Goal: Task Accomplishment & Management: Manage account settings

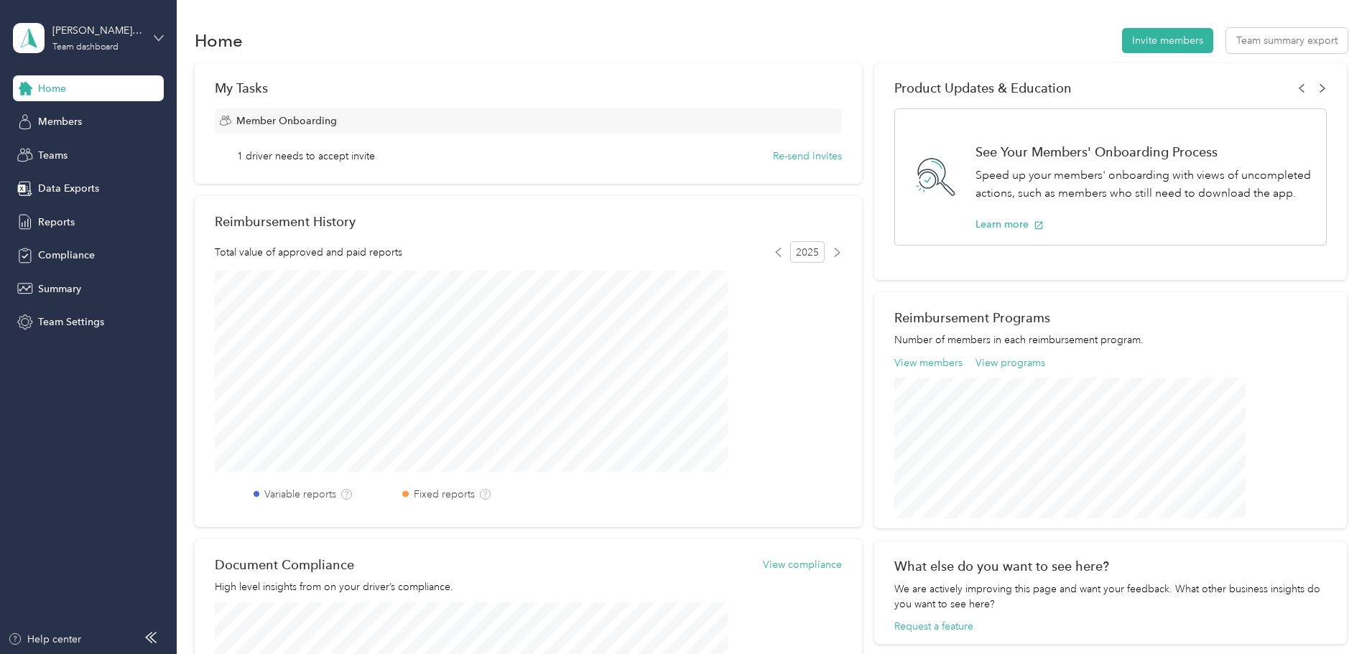
click at [161, 35] on icon at bounding box center [159, 38] width 10 height 10
click at [87, 149] on div "Personal dashboard" at bounding box center [71, 150] width 91 height 15
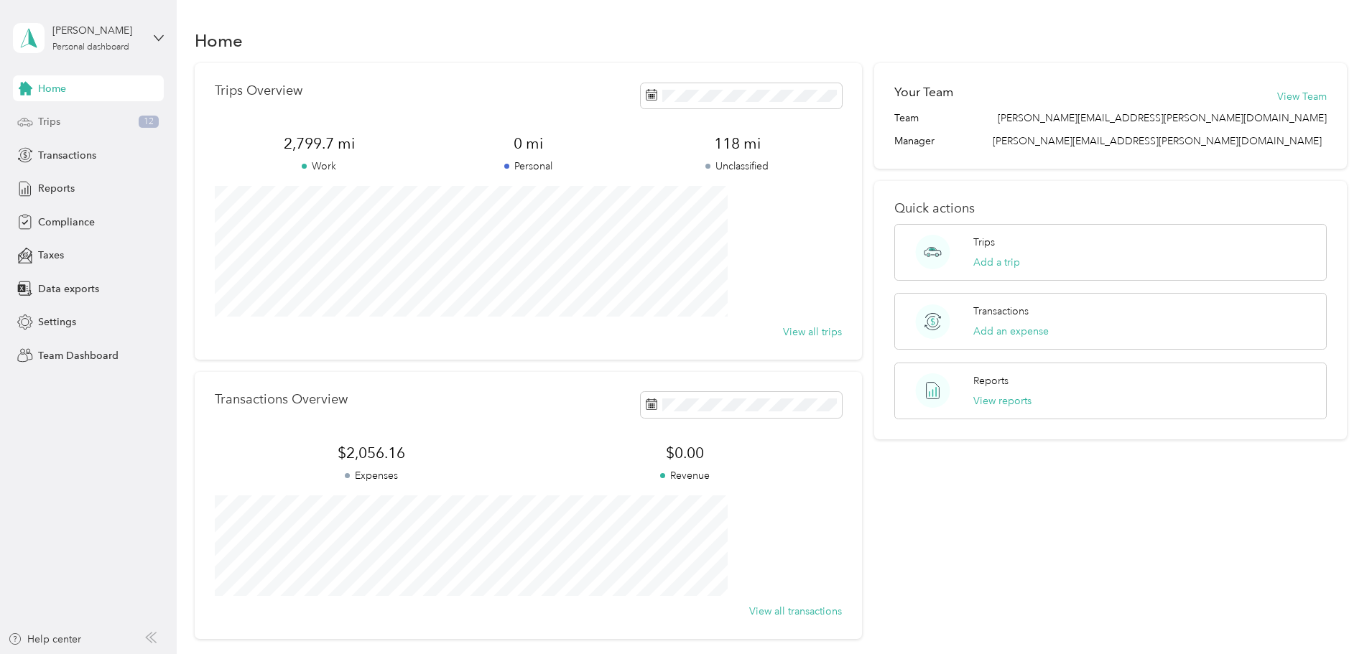
click at [88, 117] on div "Trips 12" at bounding box center [88, 122] width 151 height 26
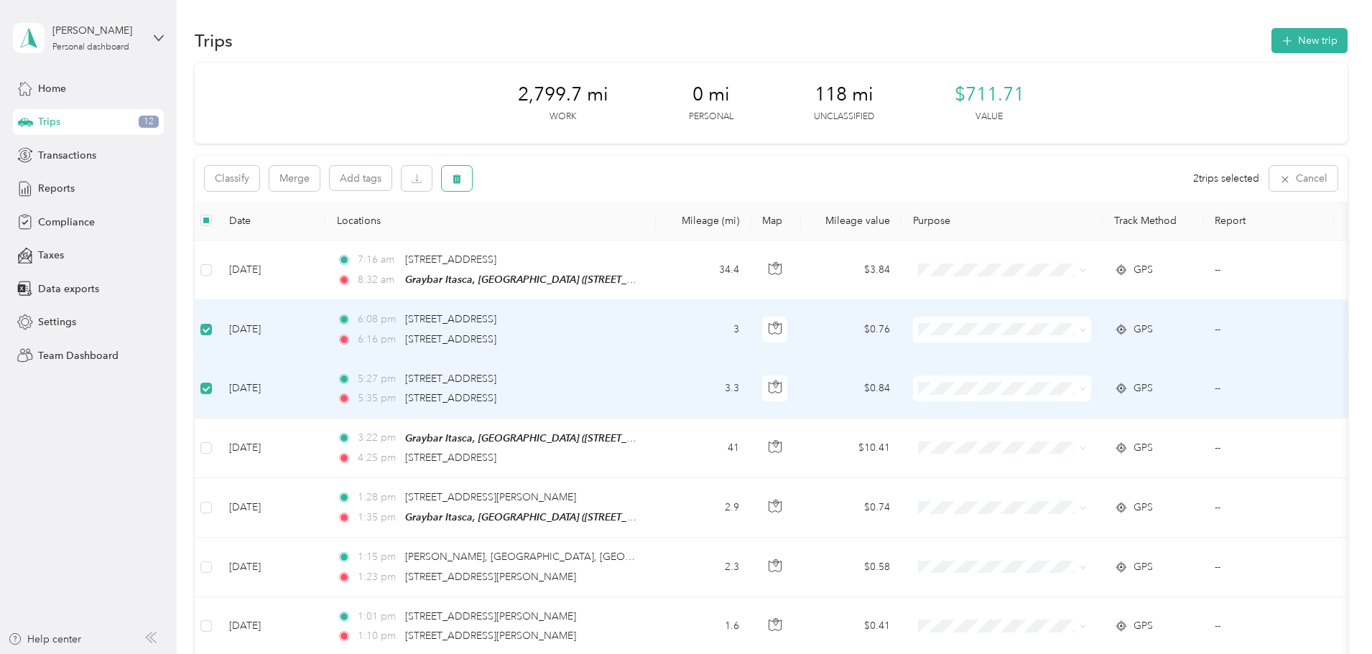
click at [472, 179] on button "button" at bounding box center [457, 178] width 30 height 25
click at [659, 236] on button "Yes" at bounding box center [660, 238] width 28 height 23
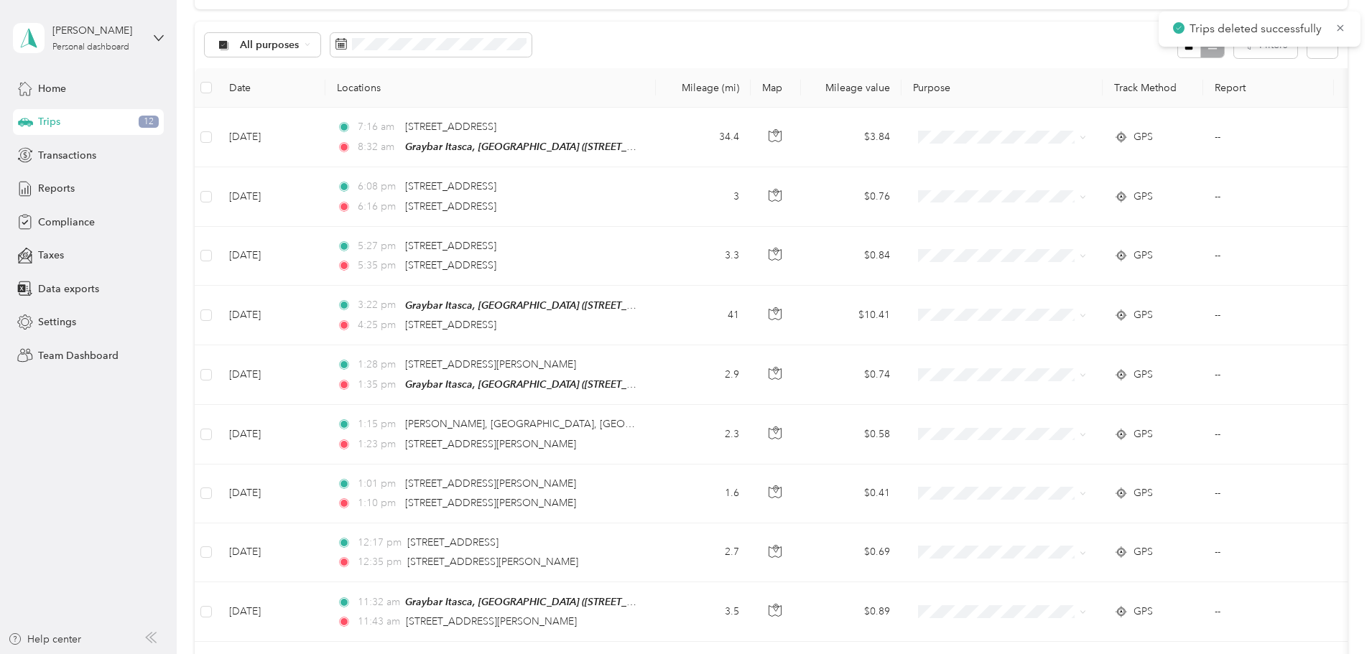
scroll to position [144, 0]
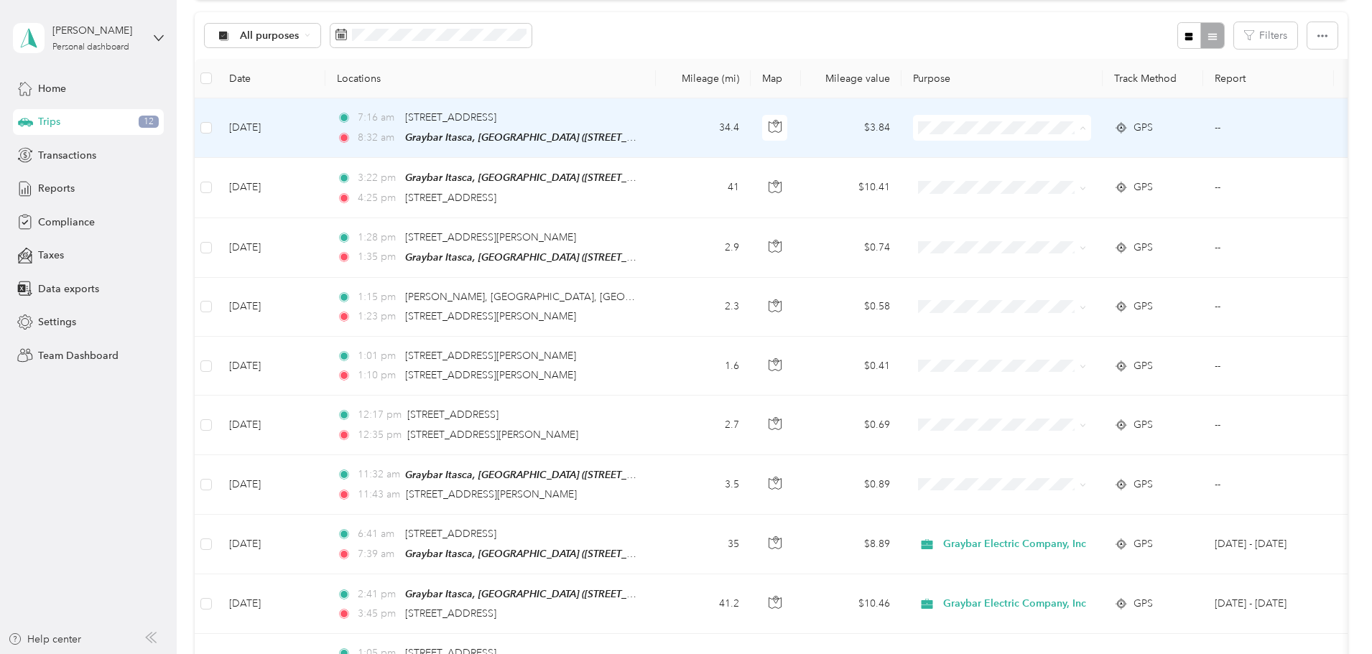
click at [1087, 158] on li "Graybar Electric Company, Inc" at bounding box center [1103, 154] width 189 height 25
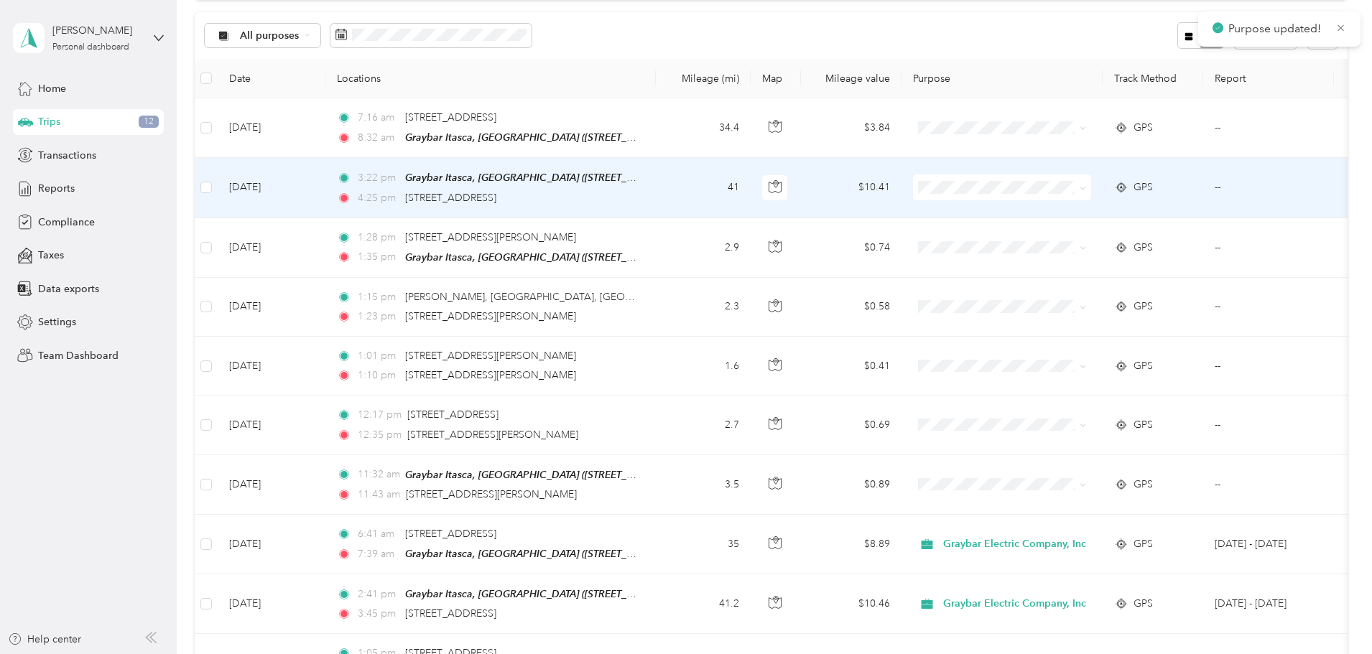
click at [1054, 213] on span "Graybar Electric Company, Inc" at bounding box center [1116, 209] width 143 height 15
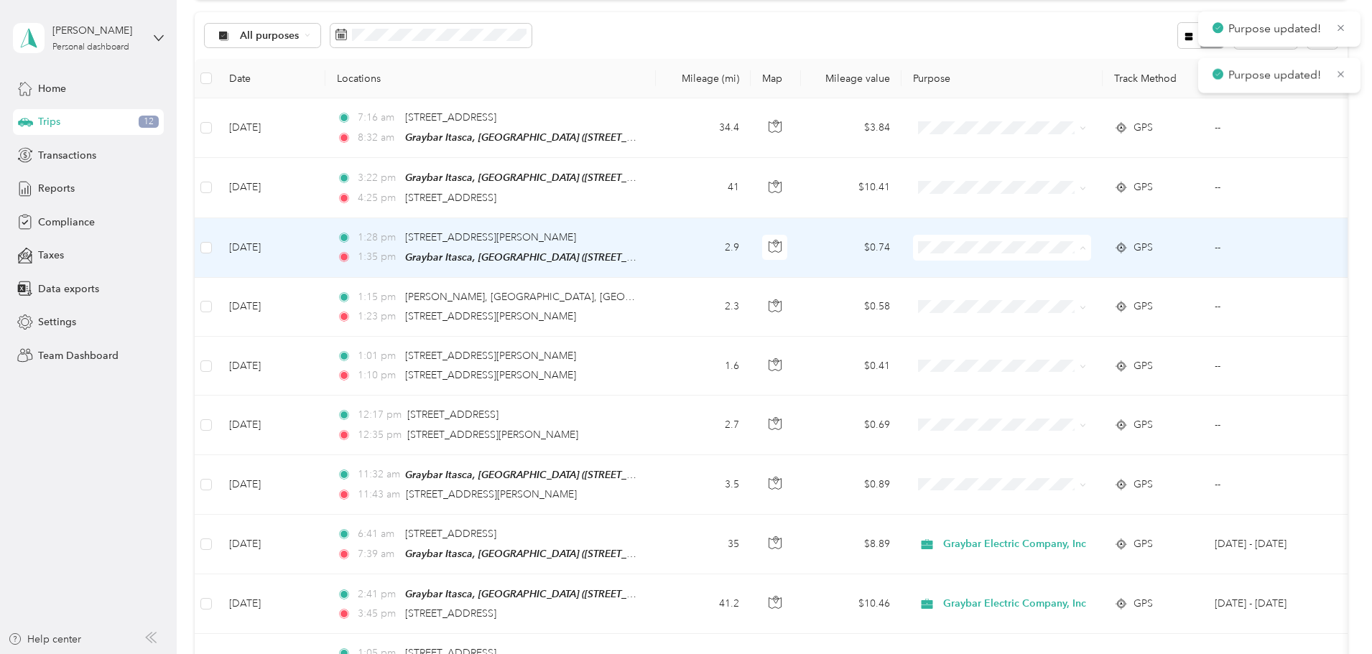
click at [1042, 278] on li "Graybar Electric Company, Inc" at bounding box center [1103, 272] width 189 height 25
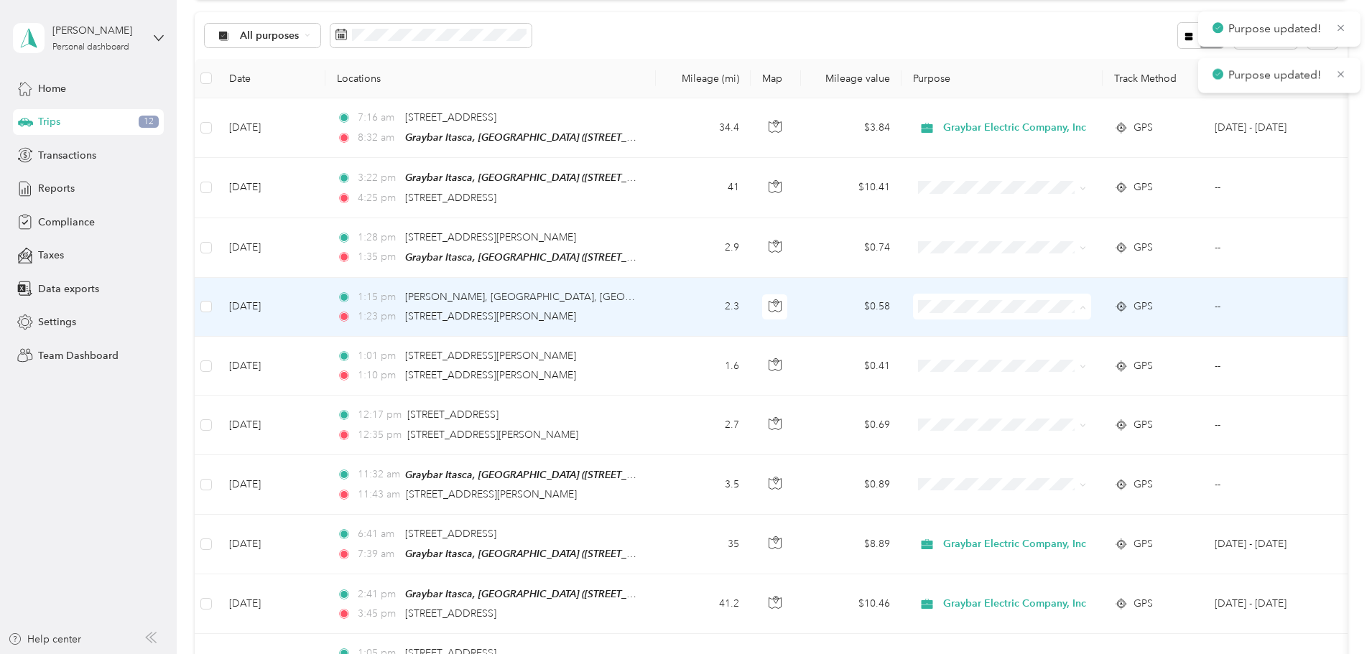
click at [1050, 326] on span "Graybar Electric Company, Inc" at bounding box center [1116, 331] width 143 height 15
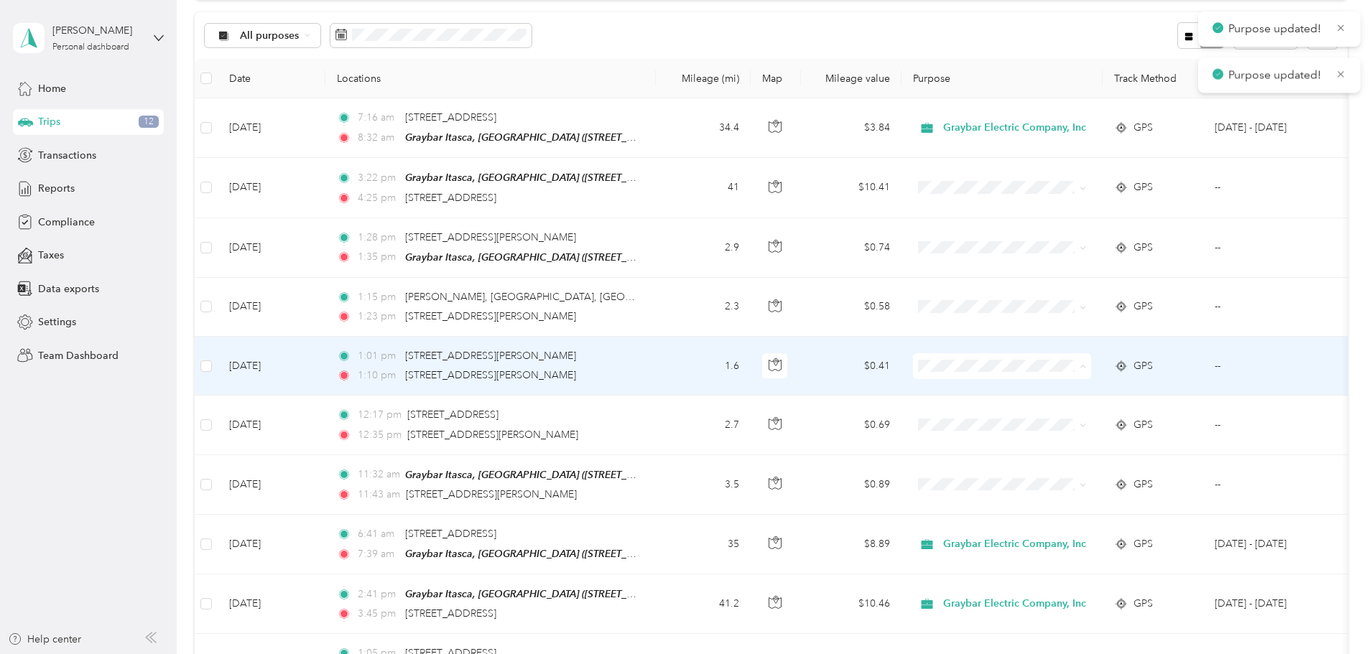
click at [1059, 379] on li "Graybar Electric Company, Inc" at bounding box center [1103, 391] width 189 height 25
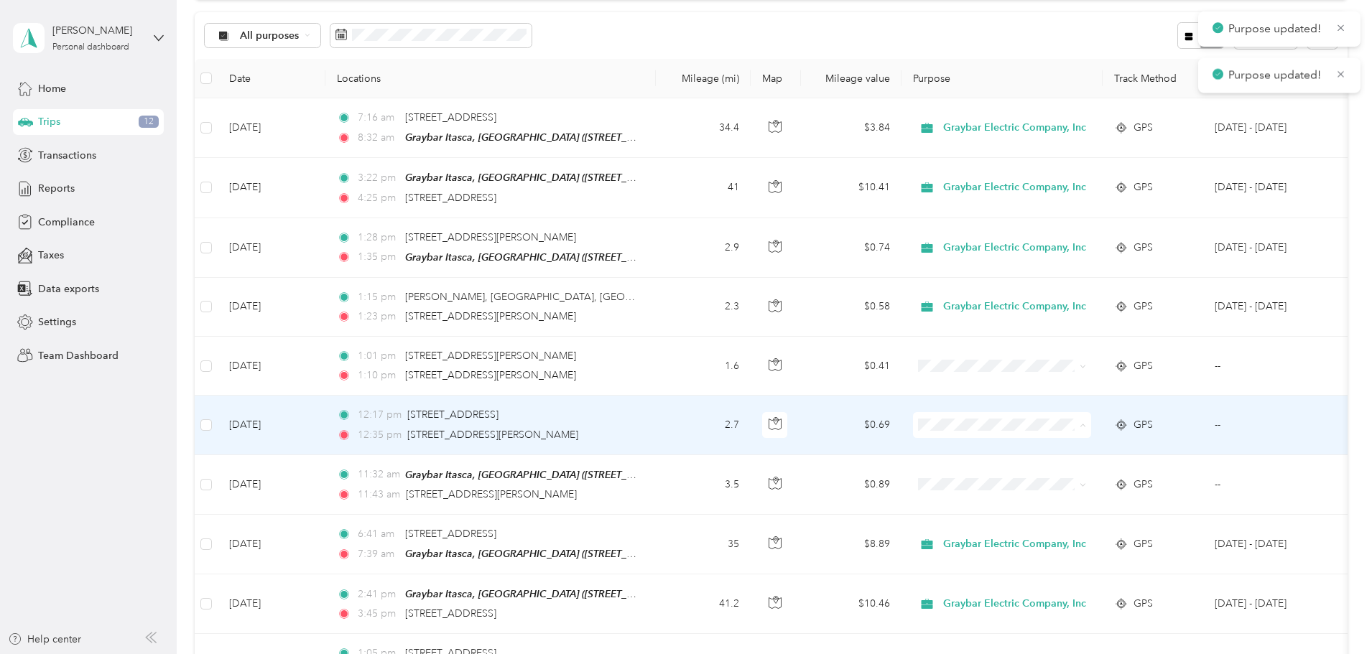
click at [1050, 447] on span "Graybar Electric Company, Inc" at bounding box center [1116, 450] width 143 height 15
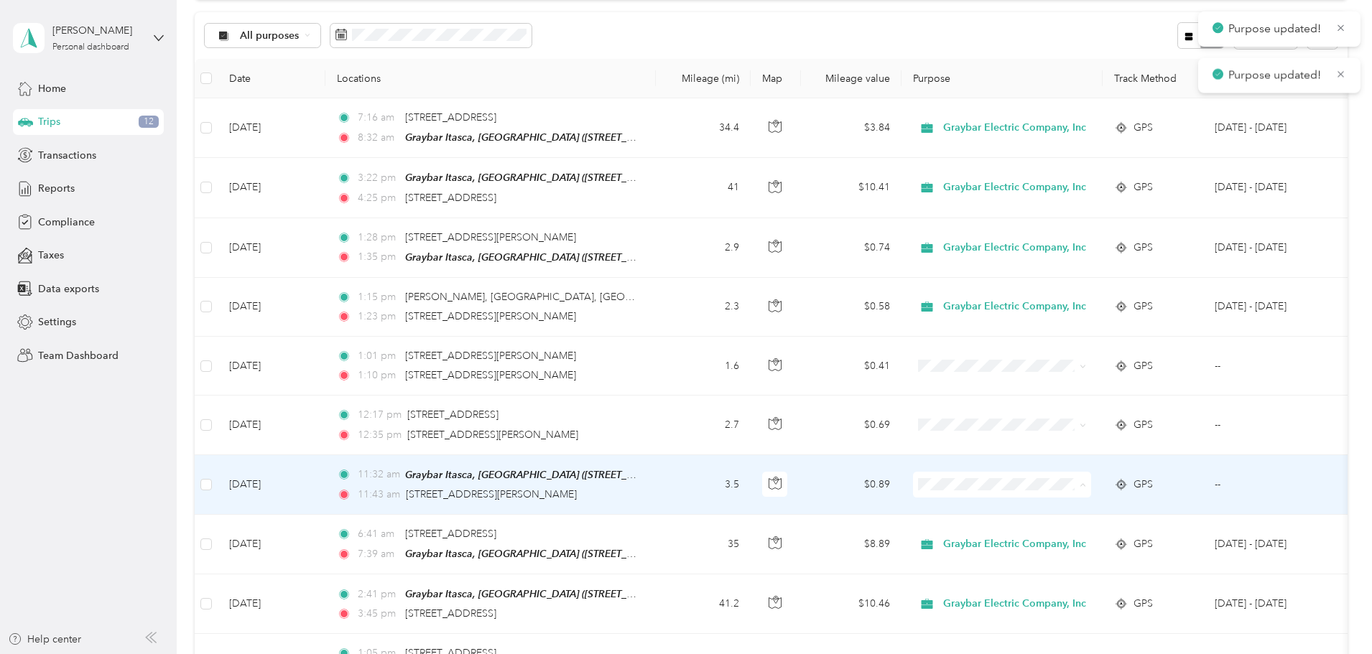
click at [1056, 506] on span "Graybar Electric Company, Inc" at bounding box center [1116, 508] width 143 height 15
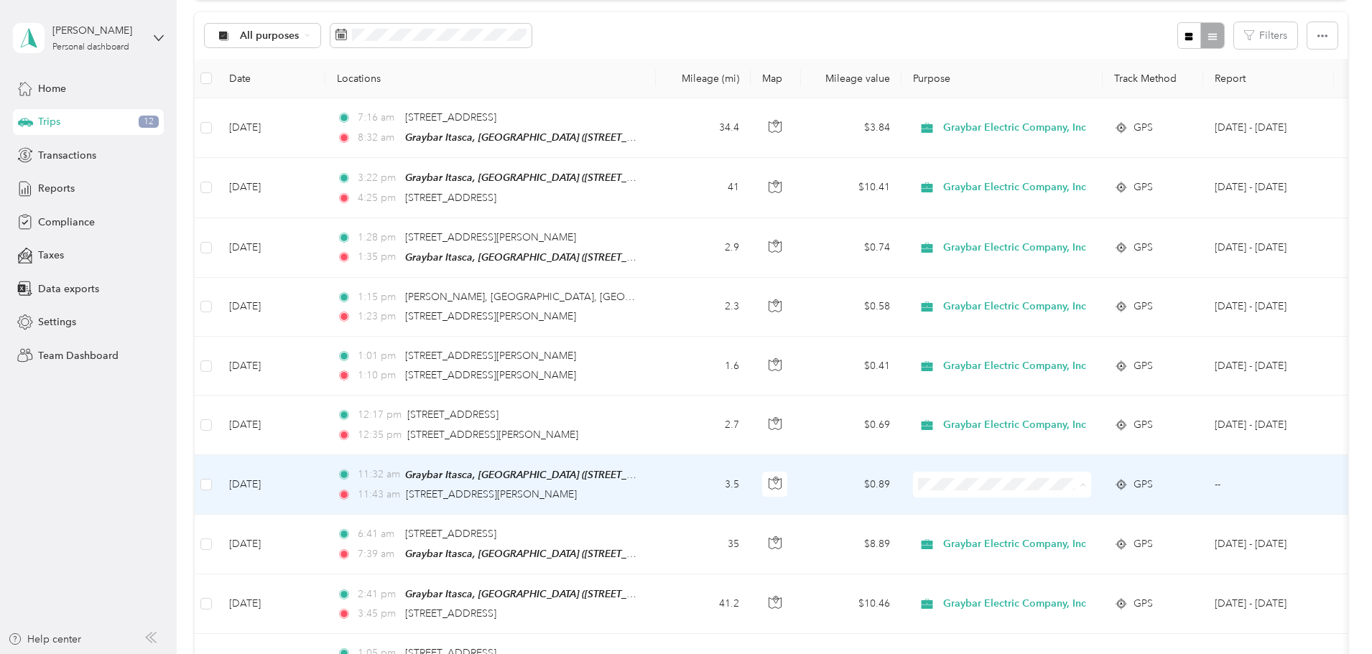
click at [1044, 512] on li "Graybar Electric Company, Inc" at bounding box center [1103, 508] width 189 height 25
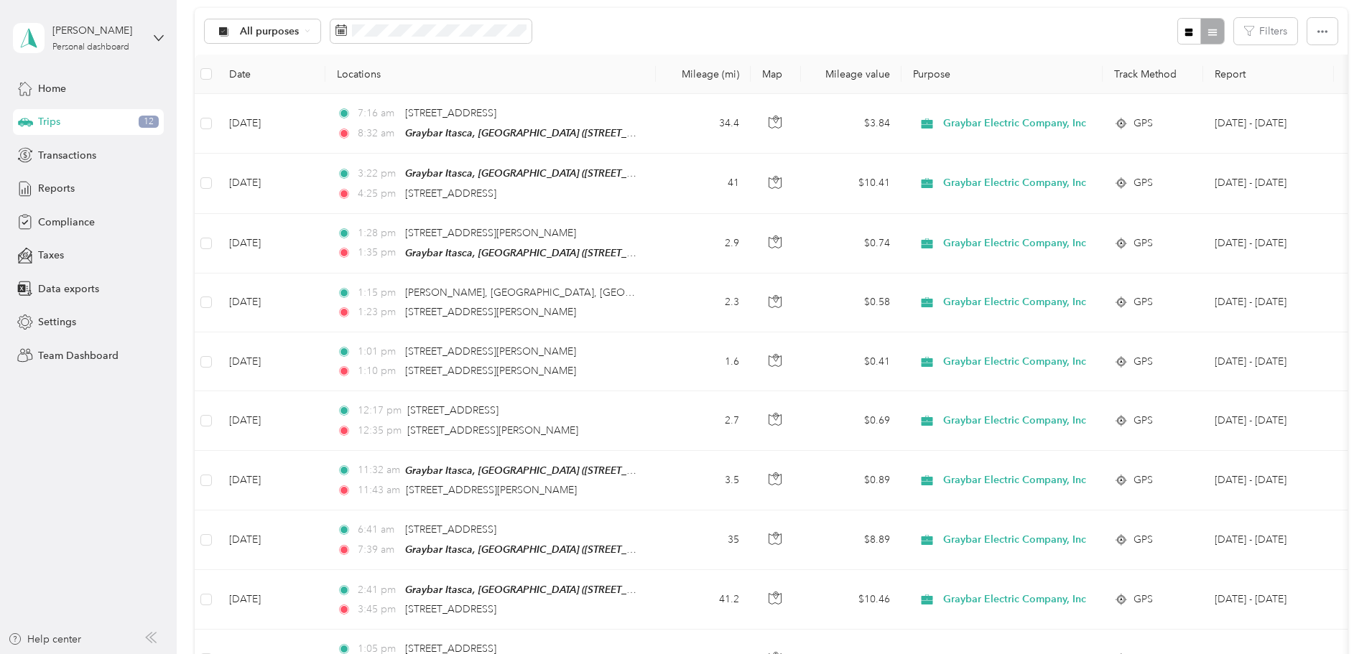
scroll to position [72, 0]
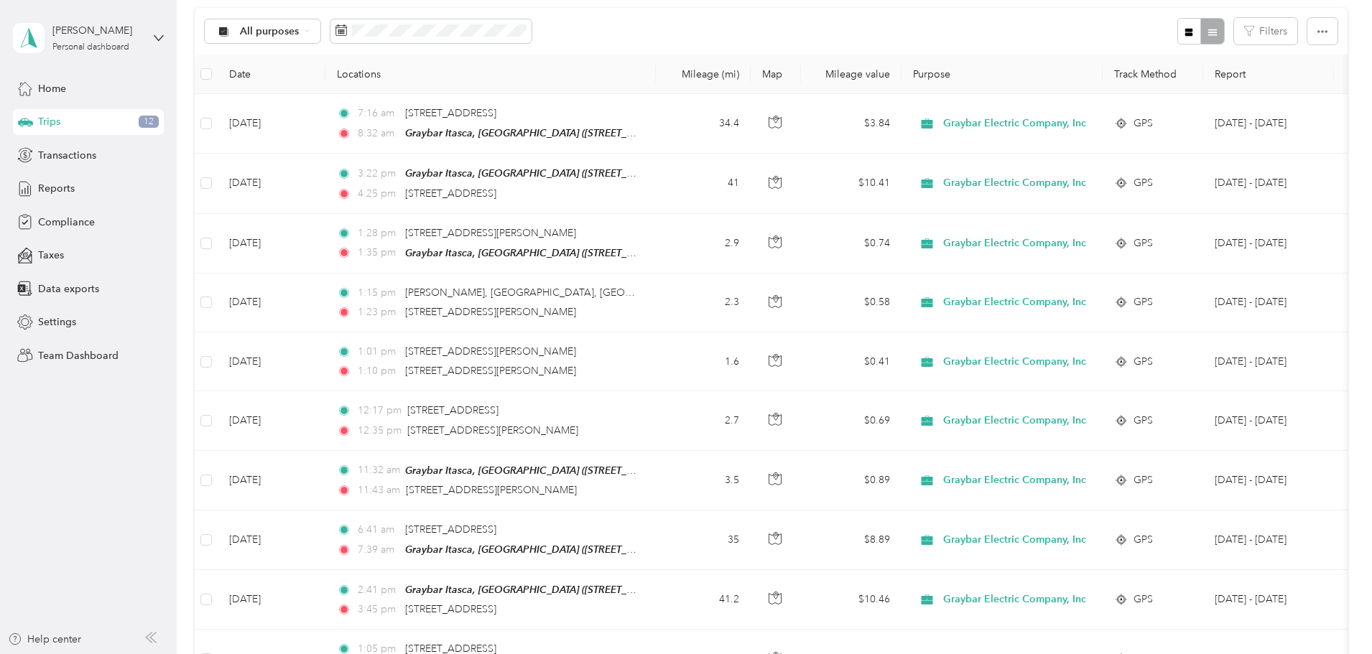
scroll to position [0, 0]
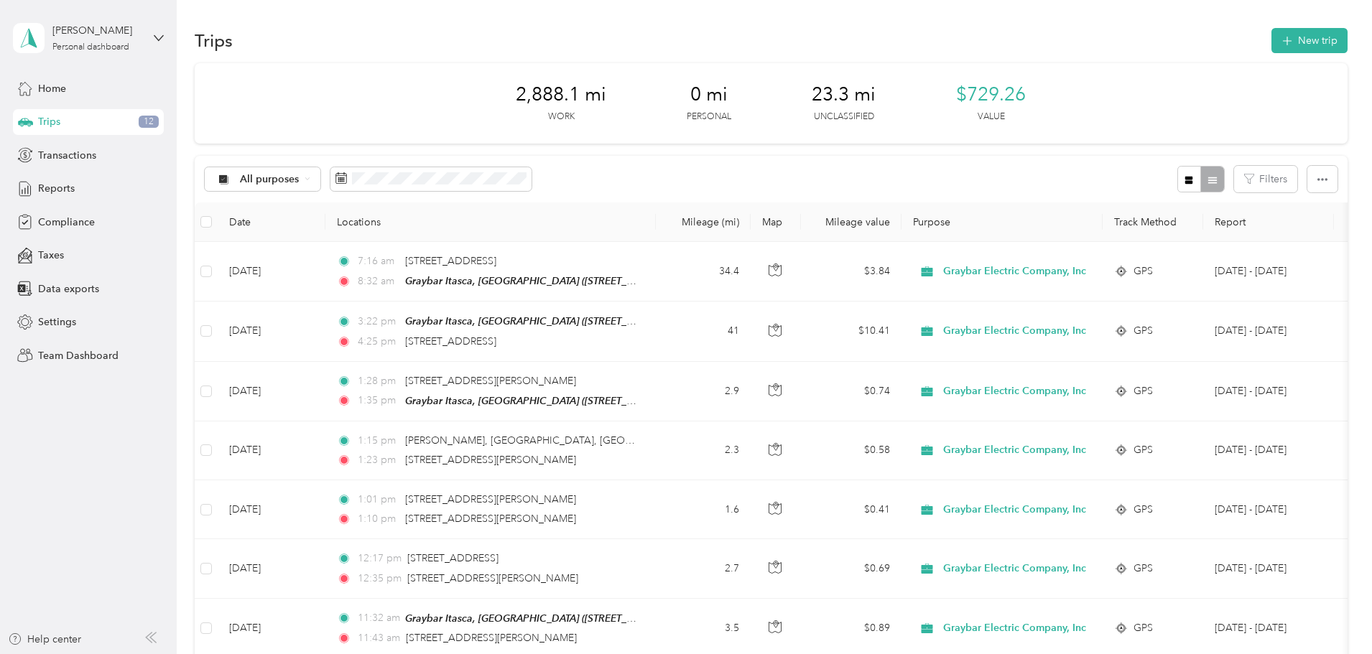
click at [60, 88] on span "Home" at bounding box center [52, 88] width 28 height 15
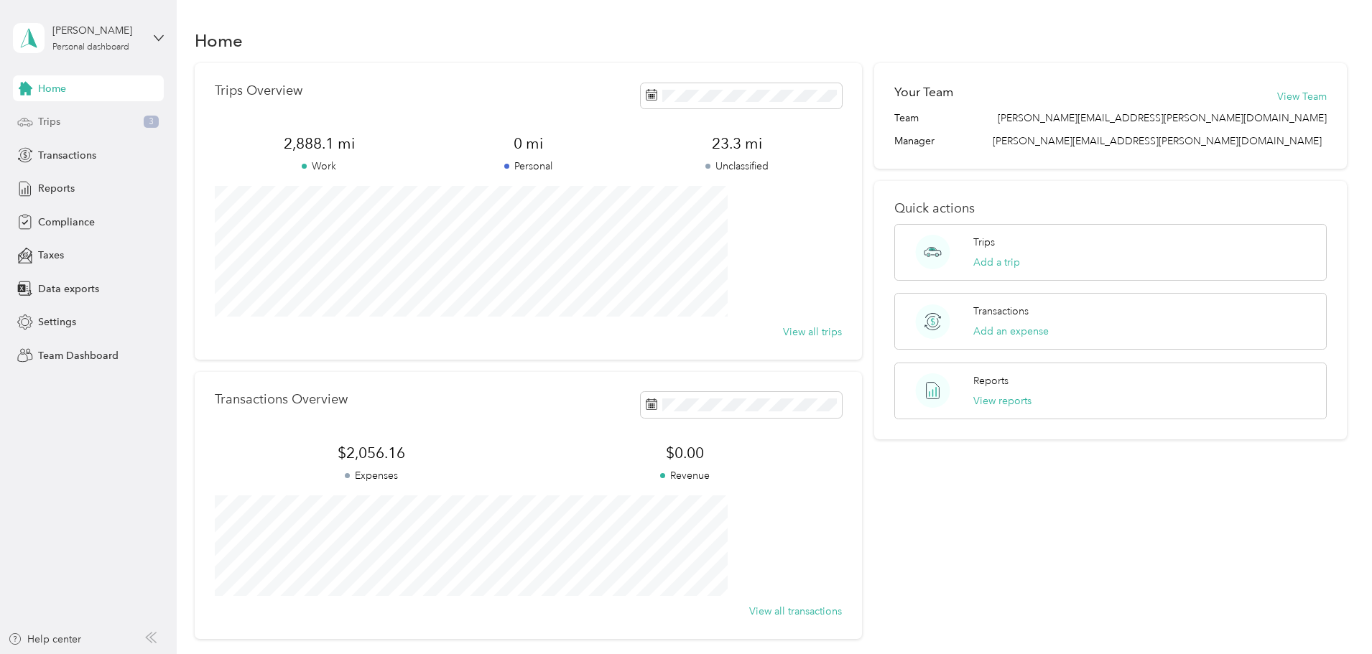
click at [51, 123] on span "Trips" at bounding box center [49, 121] width 22 height 15
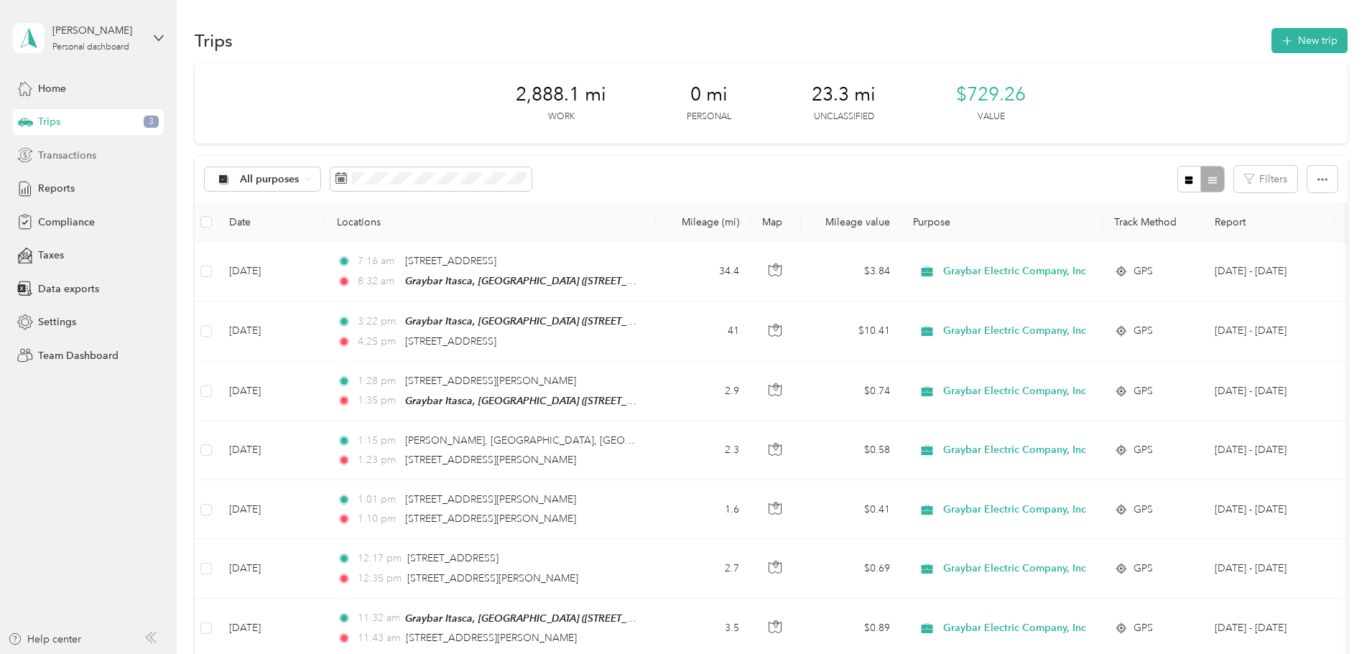
click at [45, 157] on span "Transactions" at bounding box center [67, 155] width 58 height 15
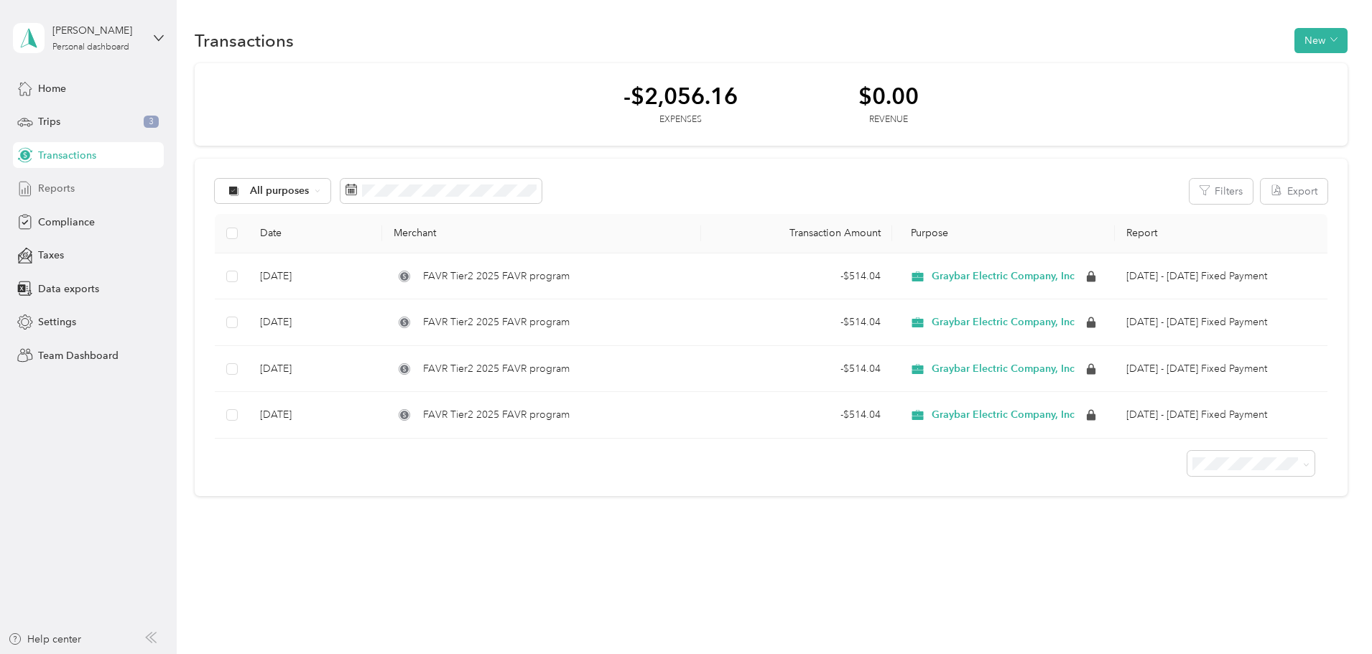
click at [56, 188] on span "Reports" at bounding box center [56, 188] width 37 height 15
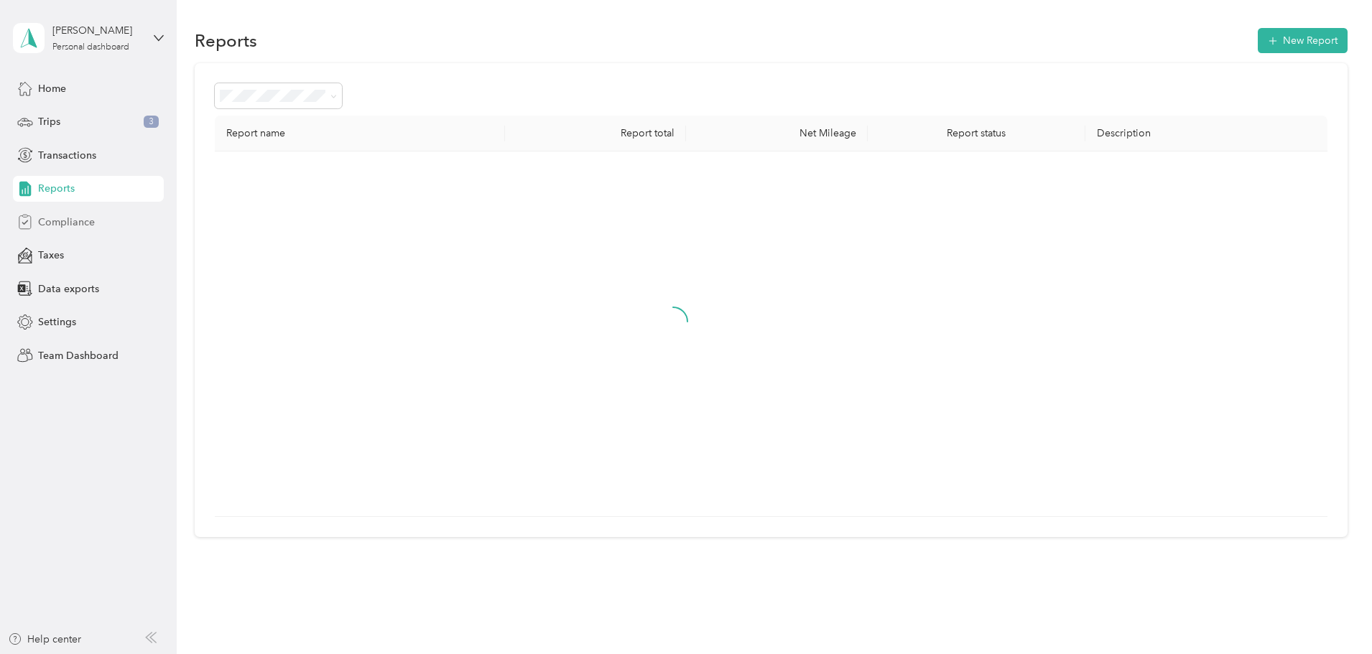
click at [55, 222] on span "Compliance" at bounding box center [66, 222] width 57 height 15
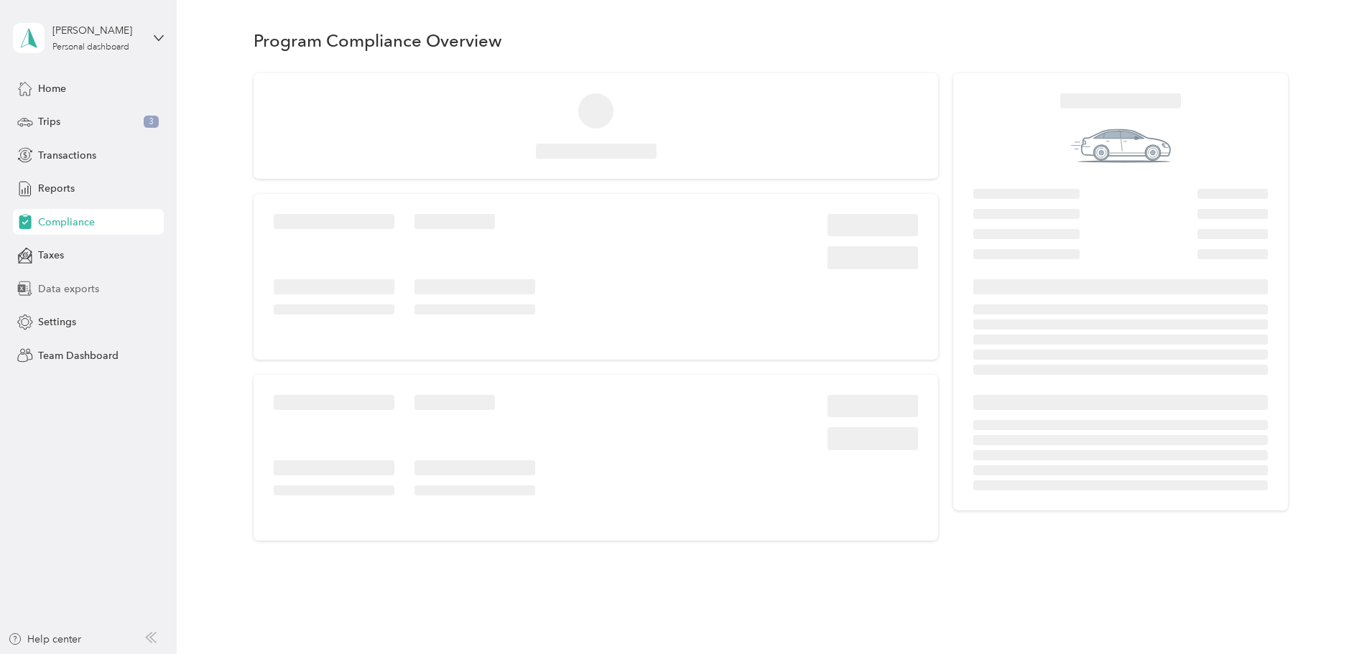
click at [56, 289] on span "Data exports" at bounding box center [68, 289] width 61 height 15
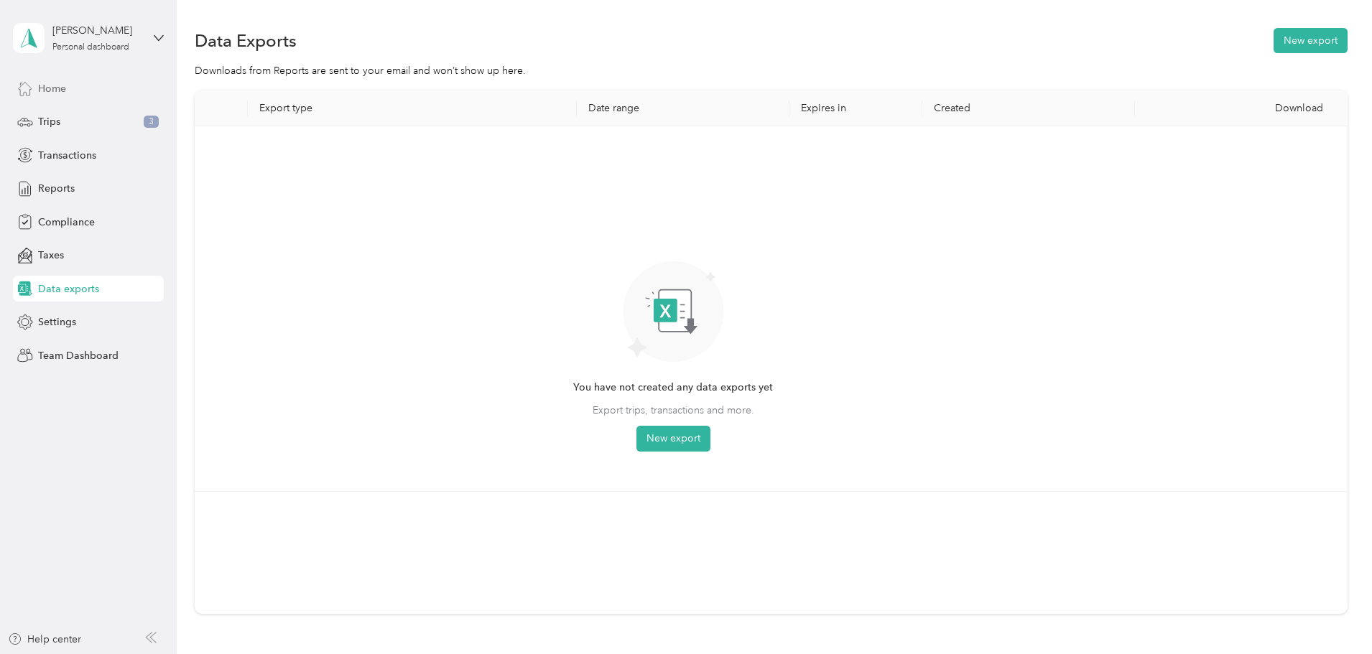
click at [56, 88] on span "Home" at bounding box center [52, 88] width 28 height 15
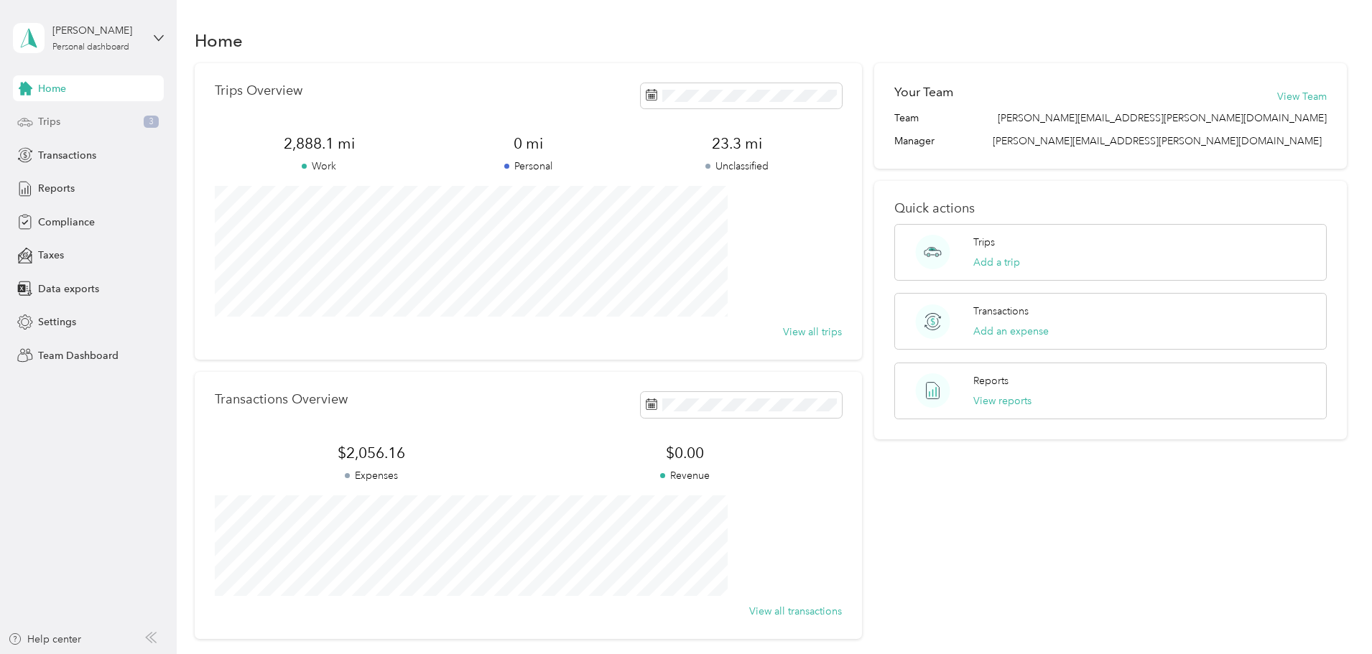
click at [65, 121] on div "Trips 3" at bounding box center [88, 122] width 151 height 26
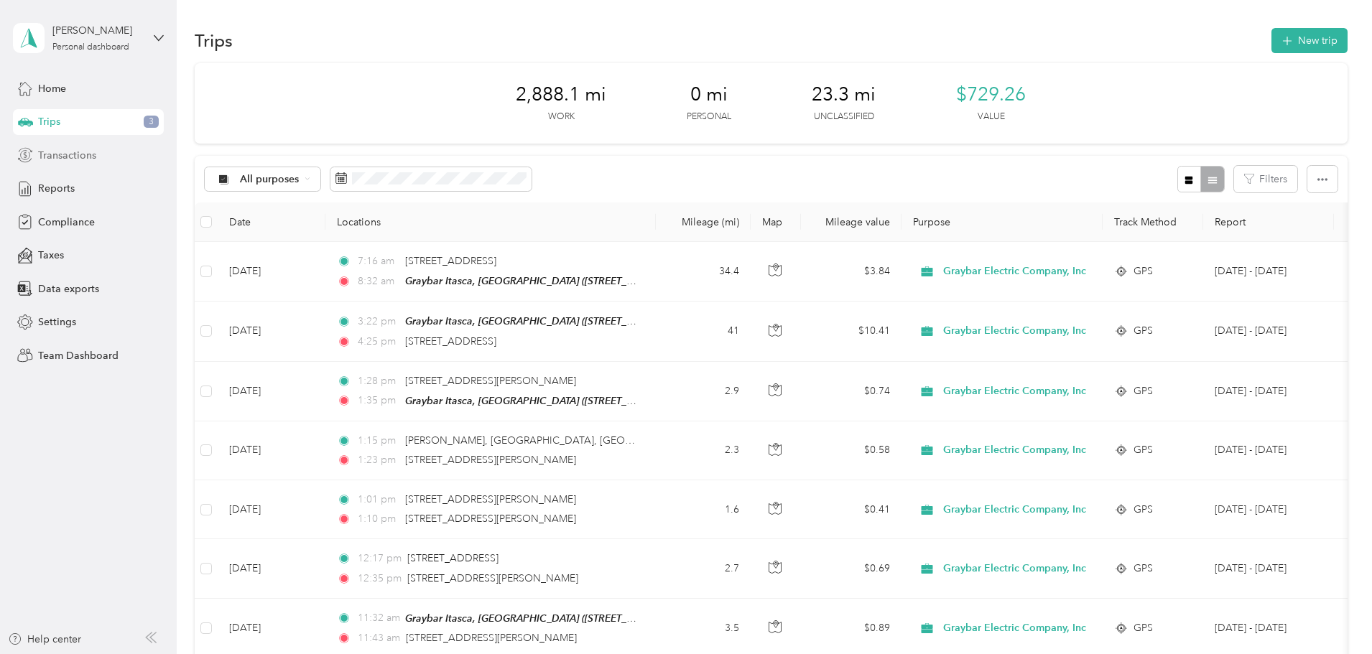
click at [60, 153] on span "Transactions" at bounding box center [67, 155] width 58 height 15
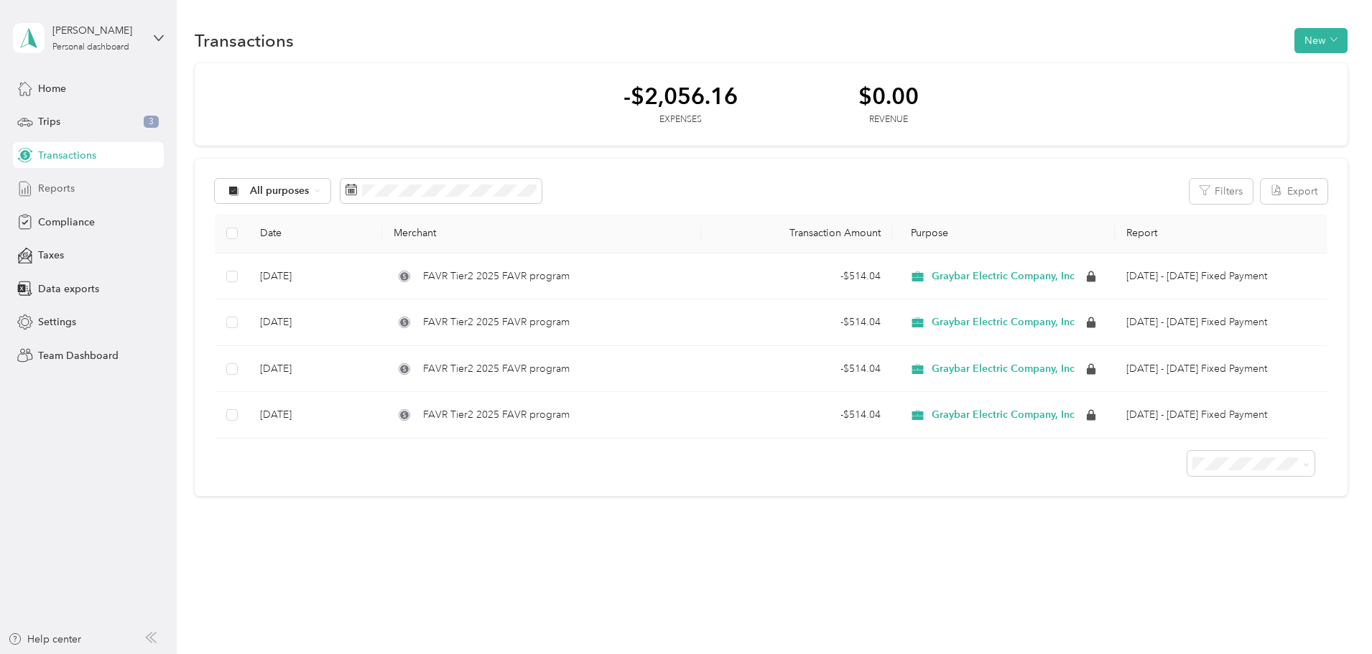
click at [50, 185] on span "Reports" at bounding box center [56, 188] width 37 height 15
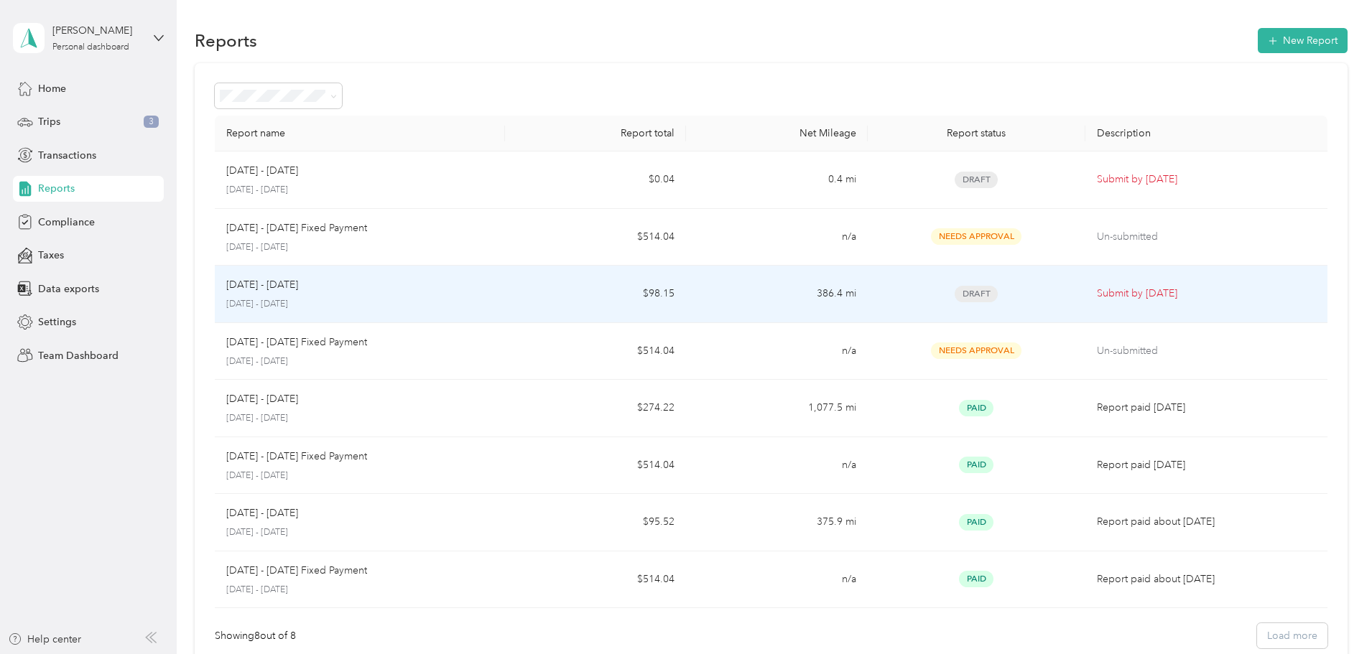
click at [605, 292] on td "$98.15" at bounding box center [595, 294] width 181 height 57
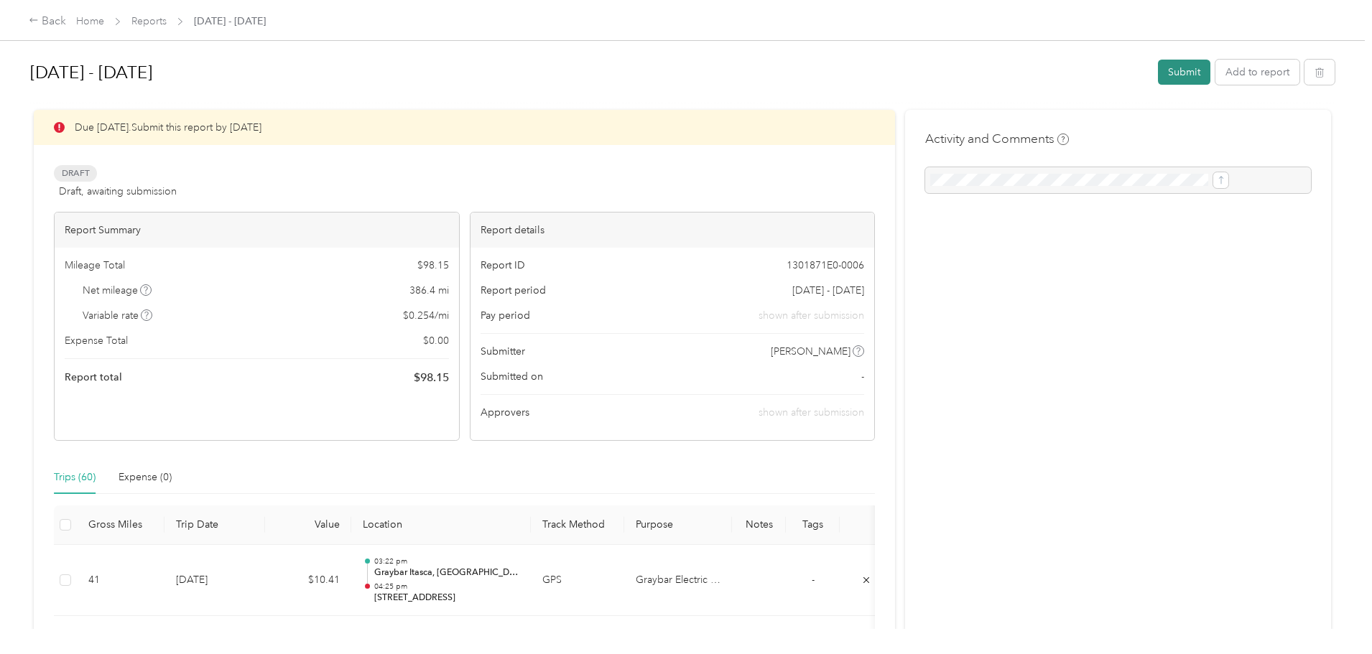
click at [1158, 75] on button "Submit" at bounding box center [1184, 72] width 52 height 25
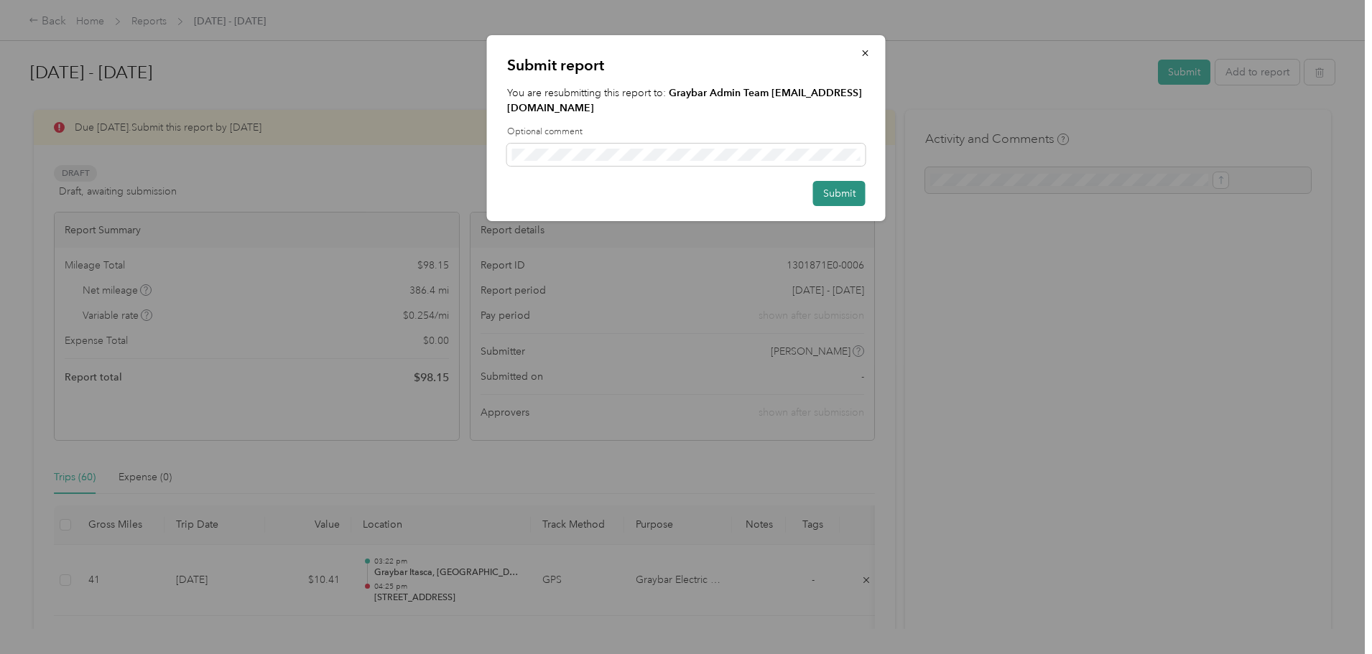
click at [843, 181] on button "Submit" at bounding box center [839, 193] width 52 height 25
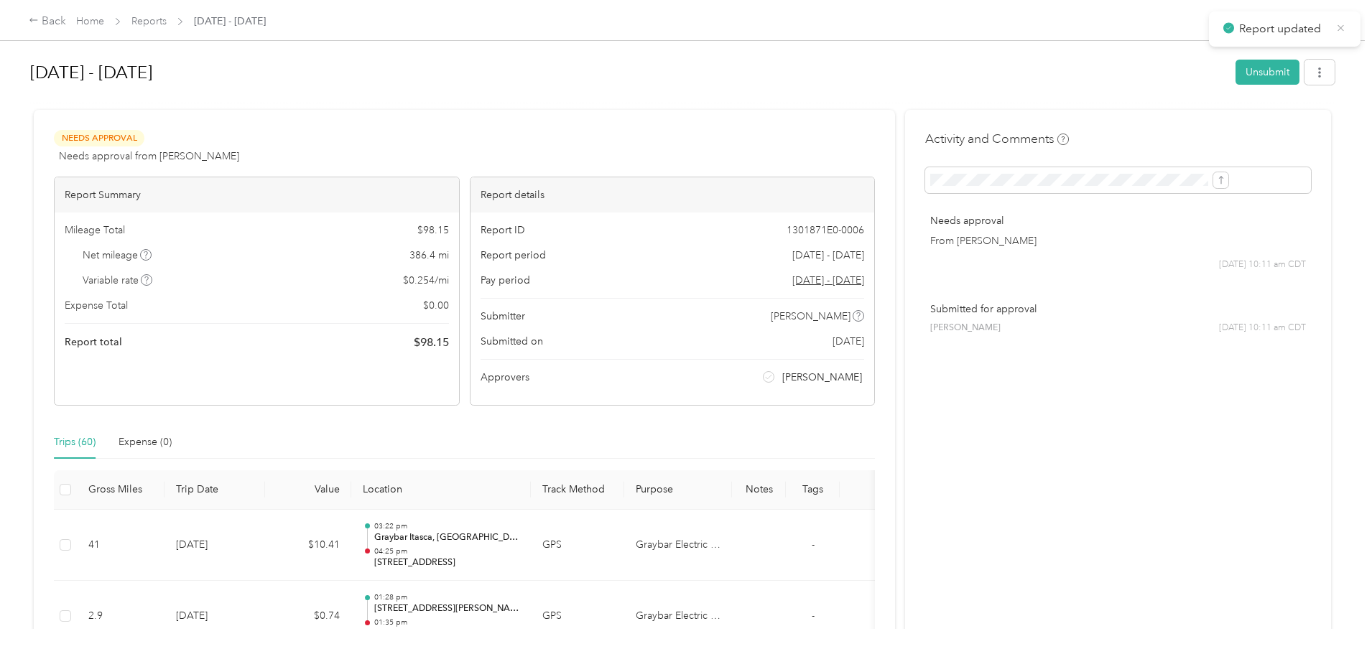
click at [1338, 30] on icon at bounding box center [1341, 28] width 11 height 13
click at [106, 106] on div "Back Home Reports [DATE] - [DATE] [DATE] - [DATE] Unsubmit Needs Approval Needs…" at bounding box center [682, 327] width 1365 height 654
click at [66, 13] on div "Back" at bounding box center [47, 21] width 37 height 17
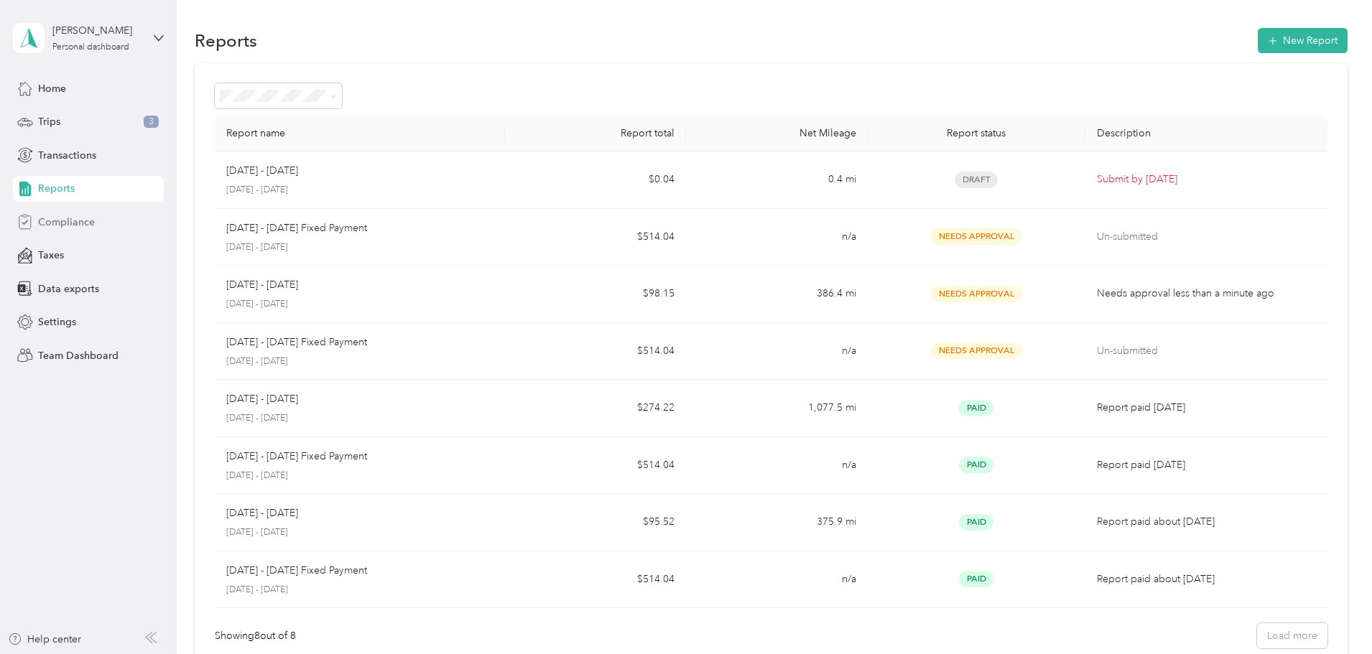
click at [70, 221] on span "Compliance" at bounding box center [66, 222] width 57 height 15
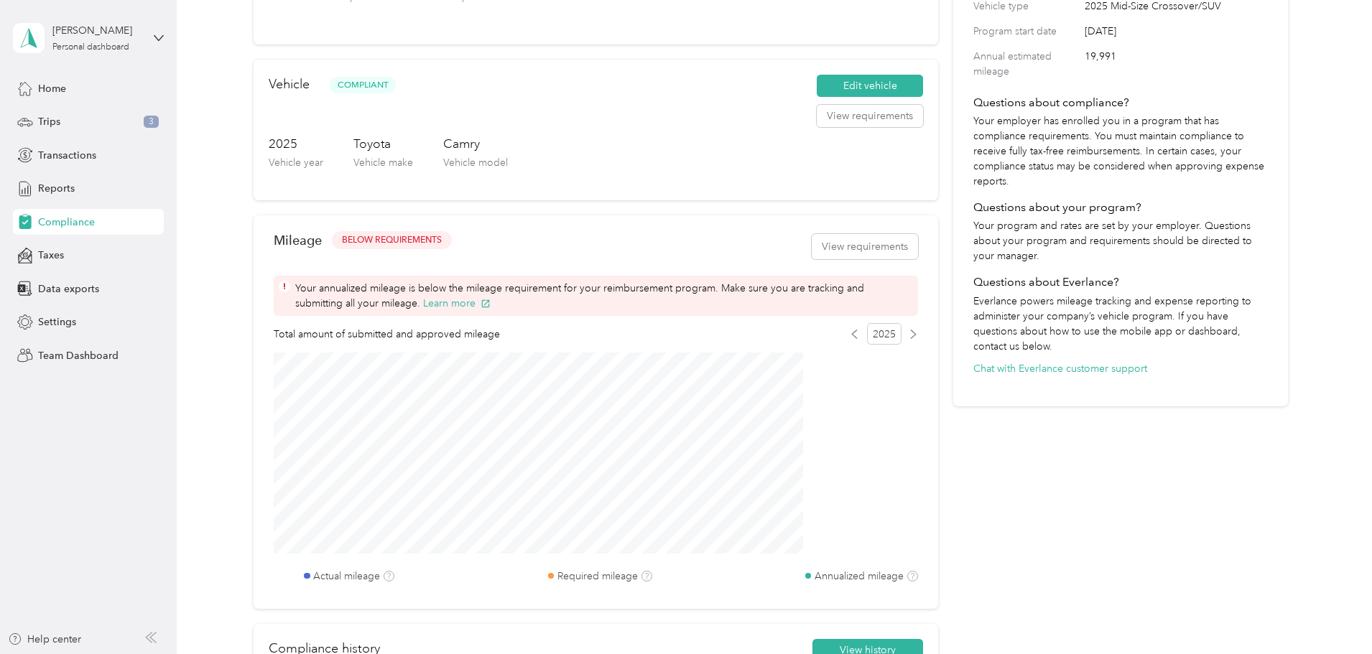
scroll to position [287, 0]
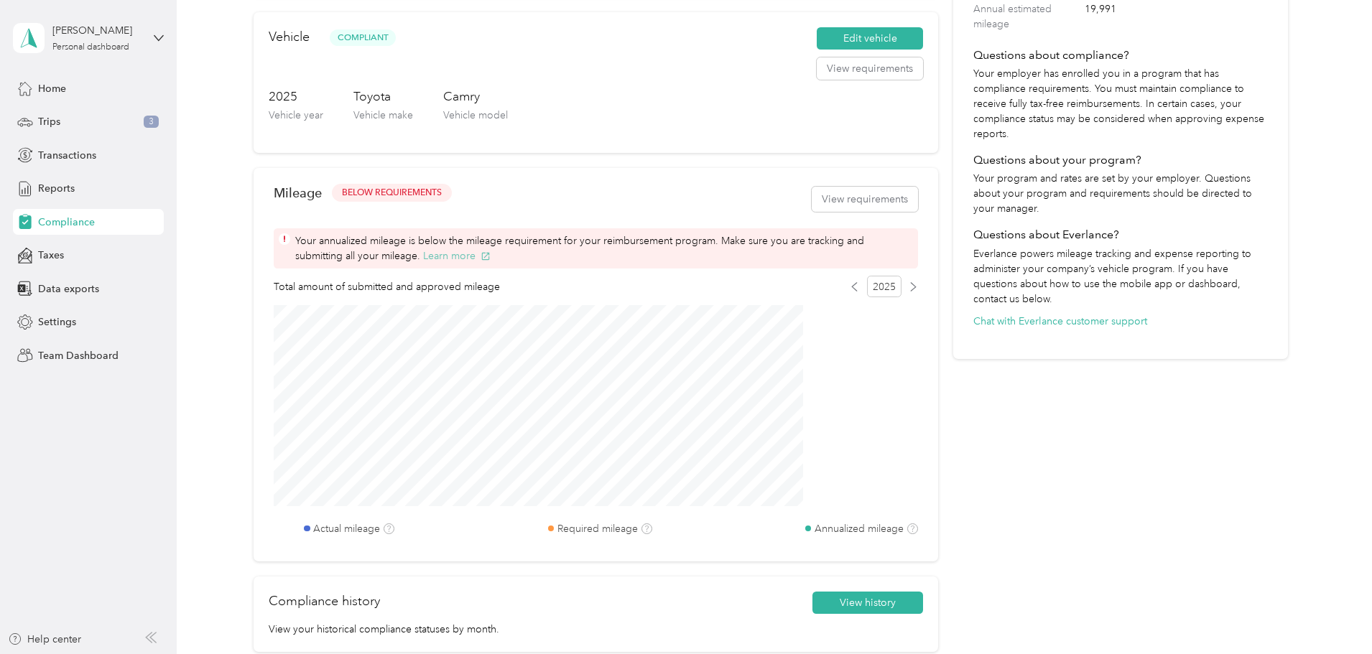
click at [491, 264] on button "Learn more" at bounding box center [457, 256] width 68 height 15
click at [58, 251] on span "Taxes" at bounding box center [51, 255] width 26 height 15
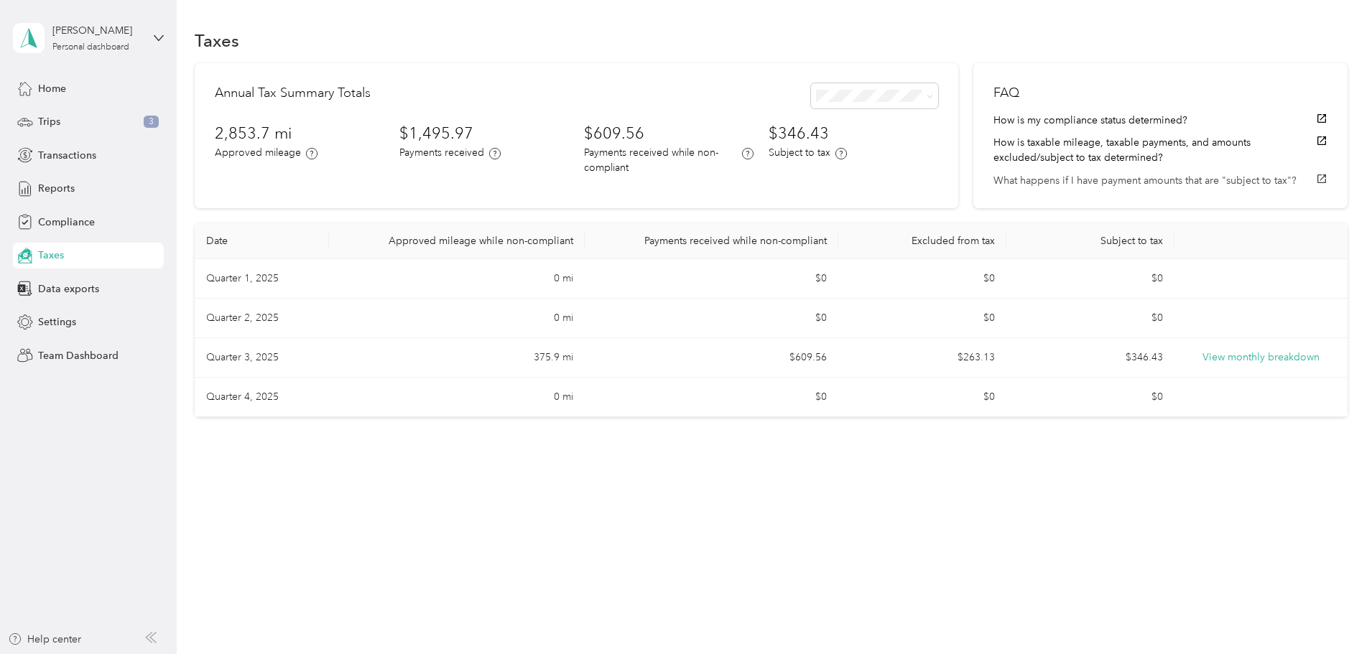
click at [1131, 181] on button "What happens if I have payment amounts that are "subject to tax"?" at bounding box center [1161, 180] width 334 height 15
click at [60, 124] on div "Trips 3" at bounding box center [88, 122] width 151 height 26
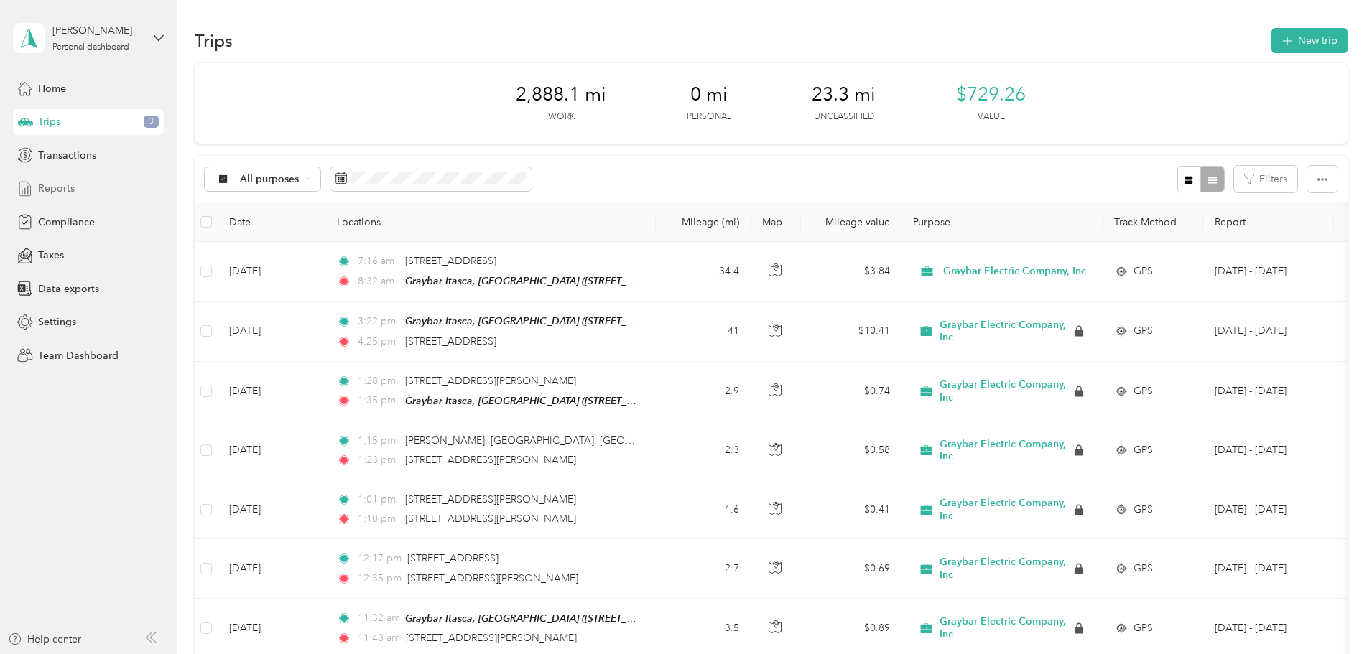
click at [62, 191] on span "Reports" at bounding box center [56, 188] width 37 height 15
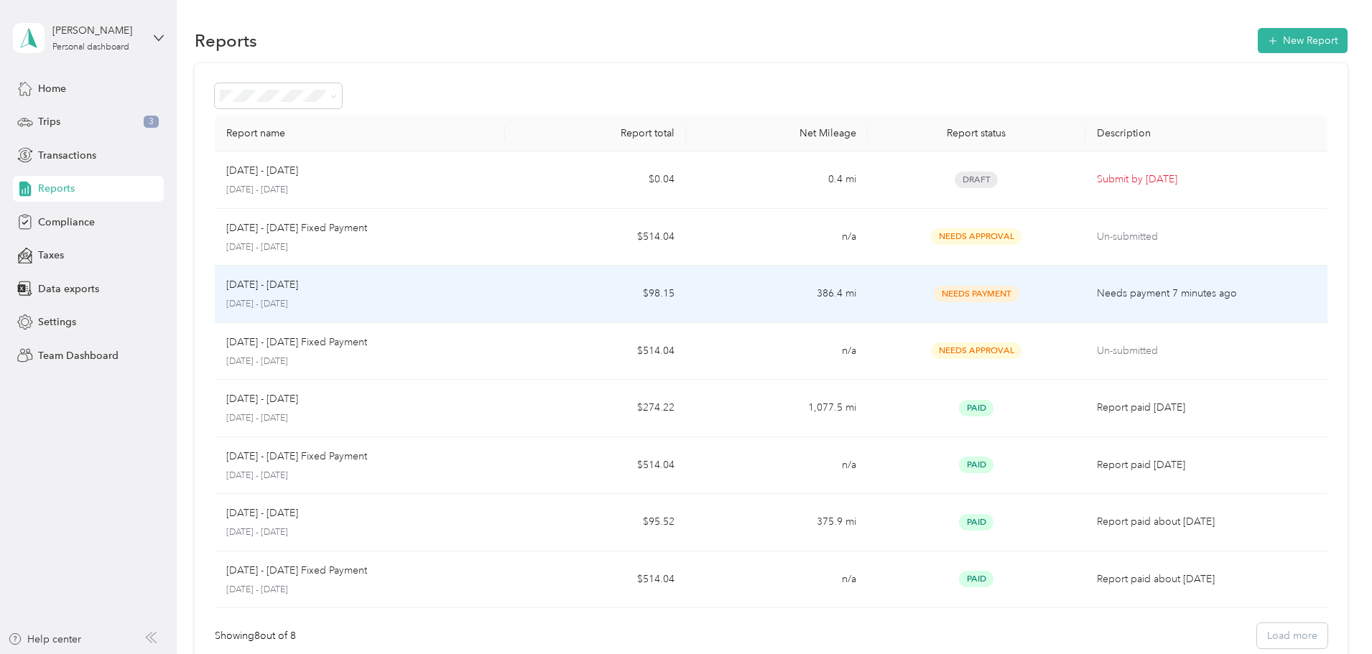
click at [471, 292] on div "[DATE] - [DATE]" at bounding box center [359, 285] width 267 height 16
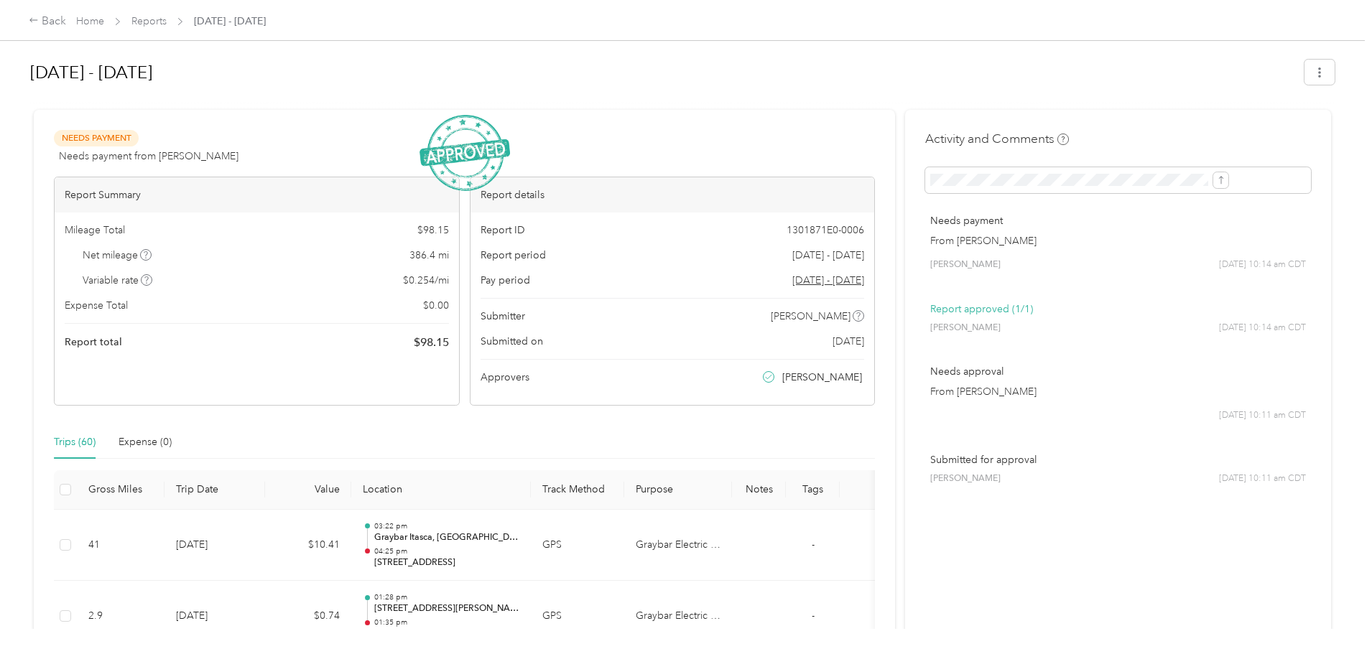
click at [294, 338] on div "Report total $ 98.15" at bounding box center [257, 342] width 384 height 17
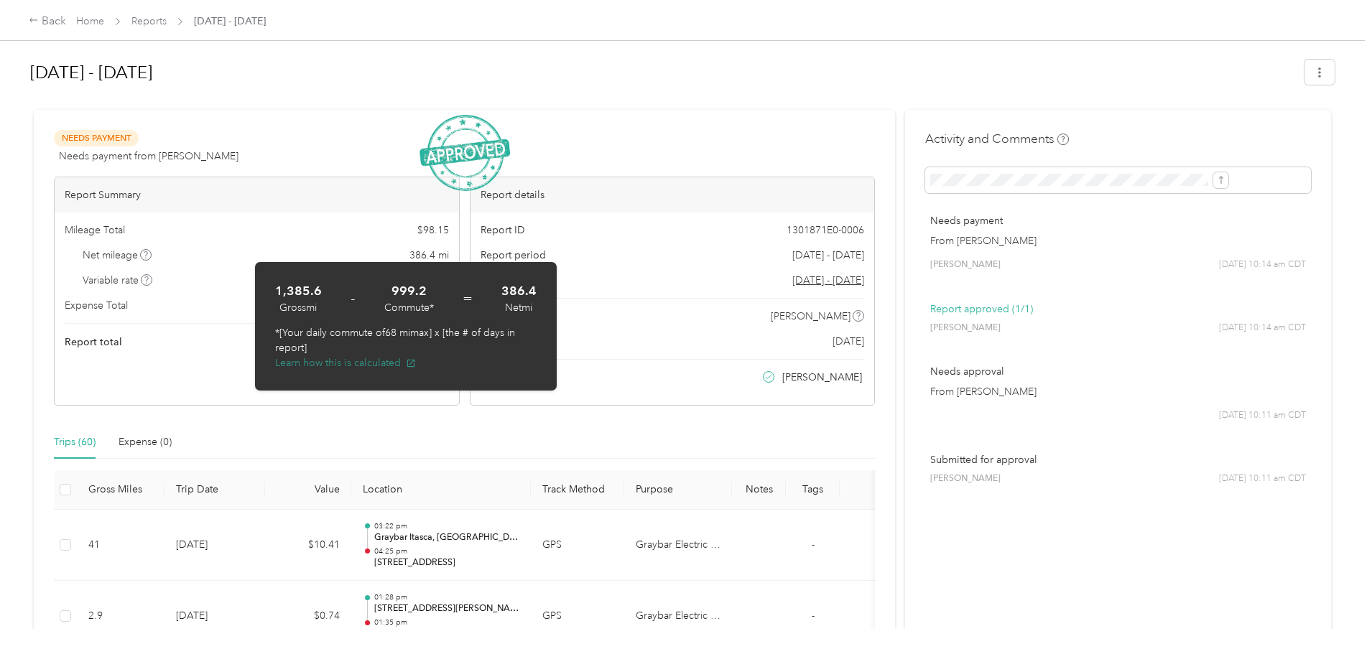
click at [331, 364] on button "Learn how this is calculated" at bounding box center [345, 363] width 141 height 15
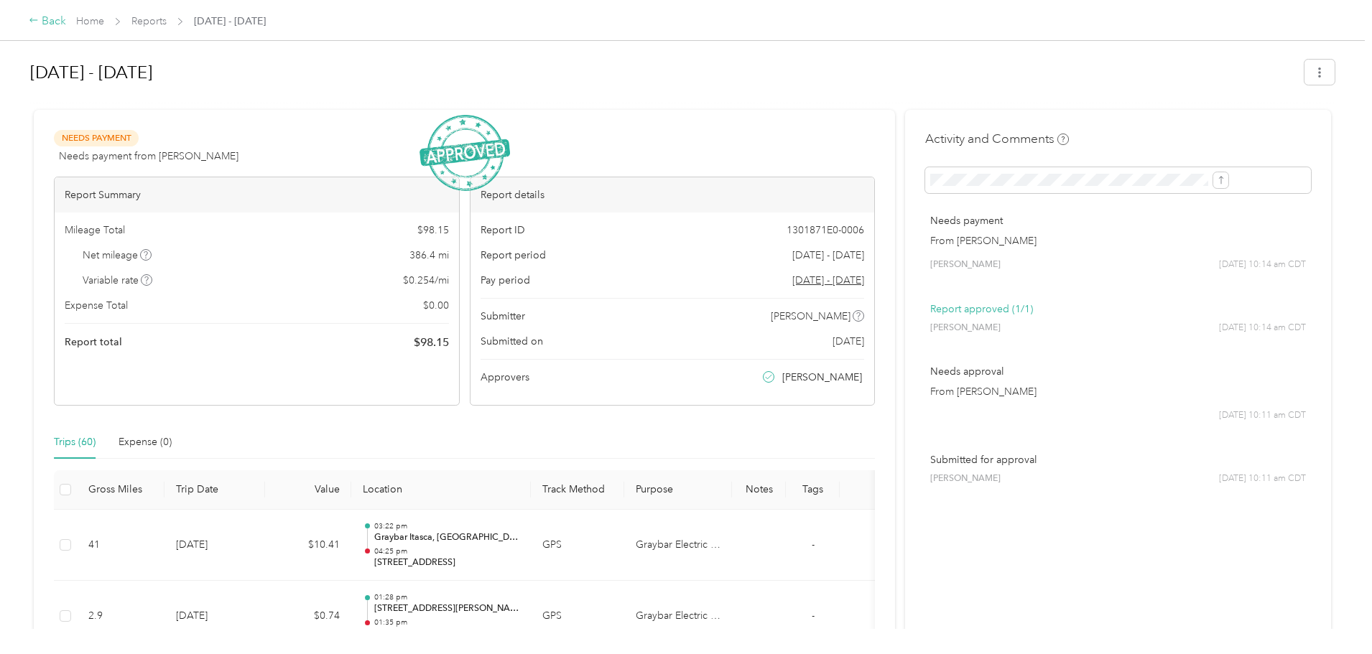
click at [39, 19] on icon at bounding box center [34, 20] width 10 height 10
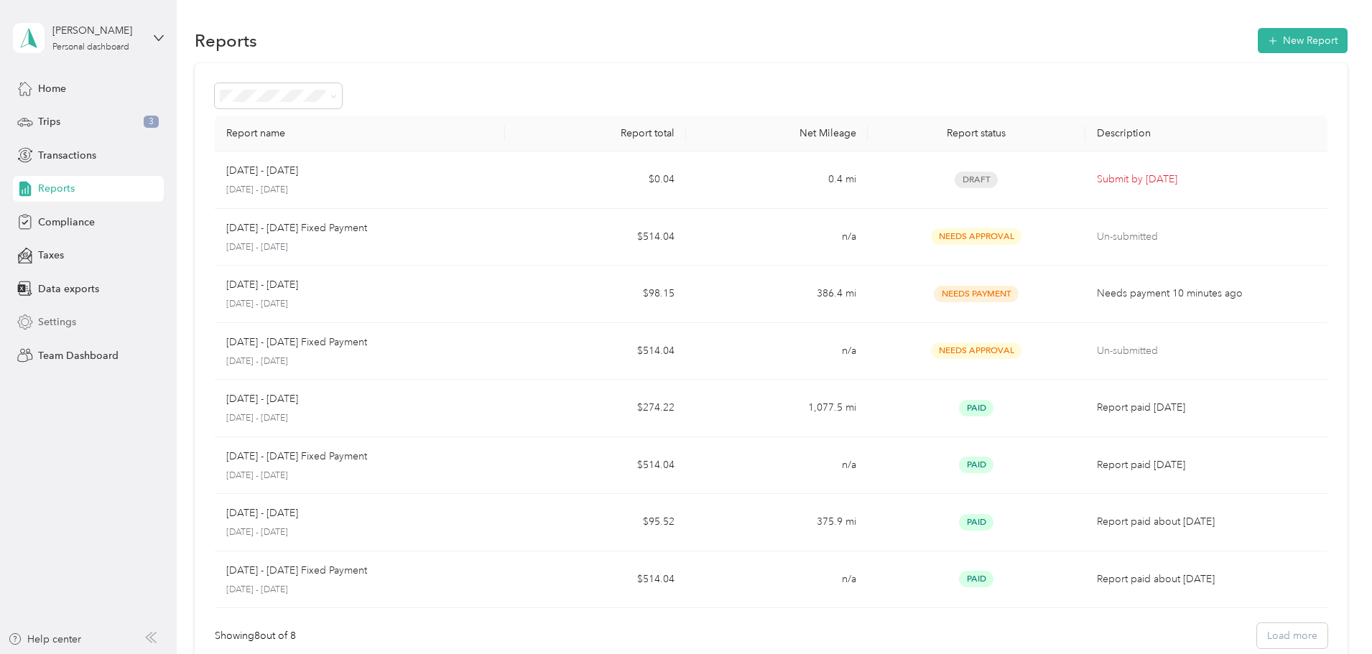
click at [68, 324] on span "Settings" at bounding box center [57, 322] width 38 height 15
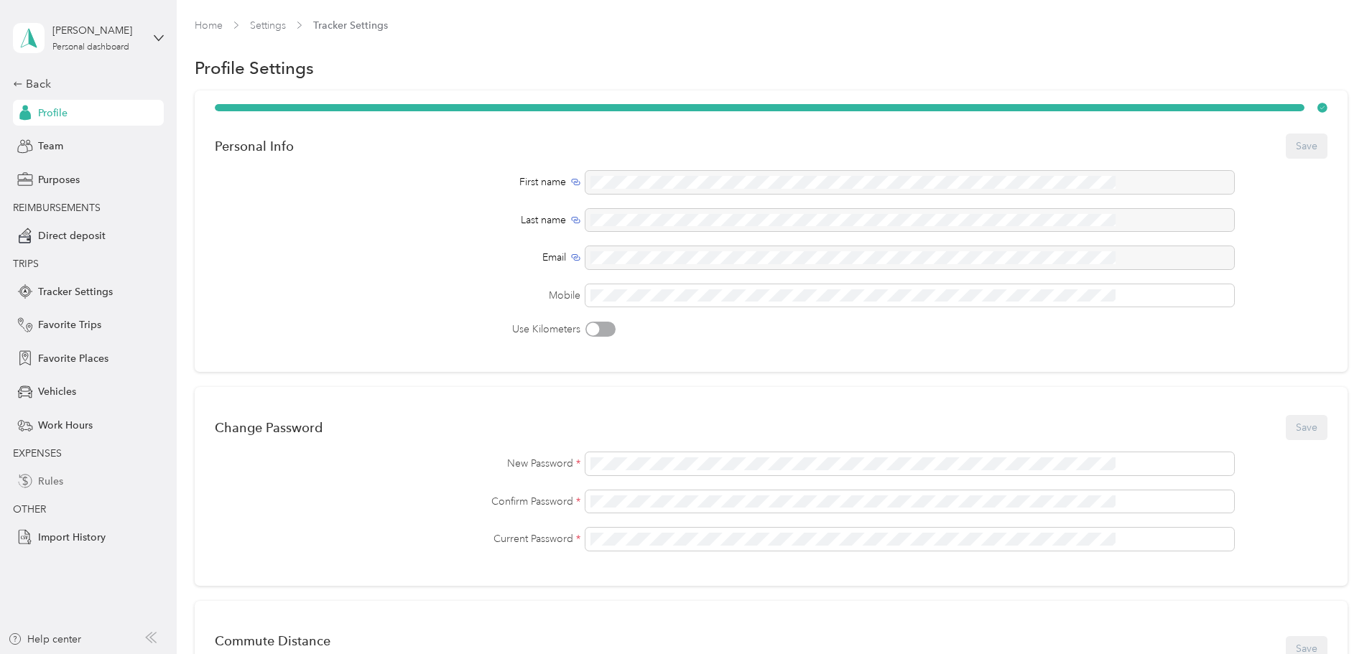
click at [46, 479] on span "Rules" at bounding box center [50, 481] width 25 height 15
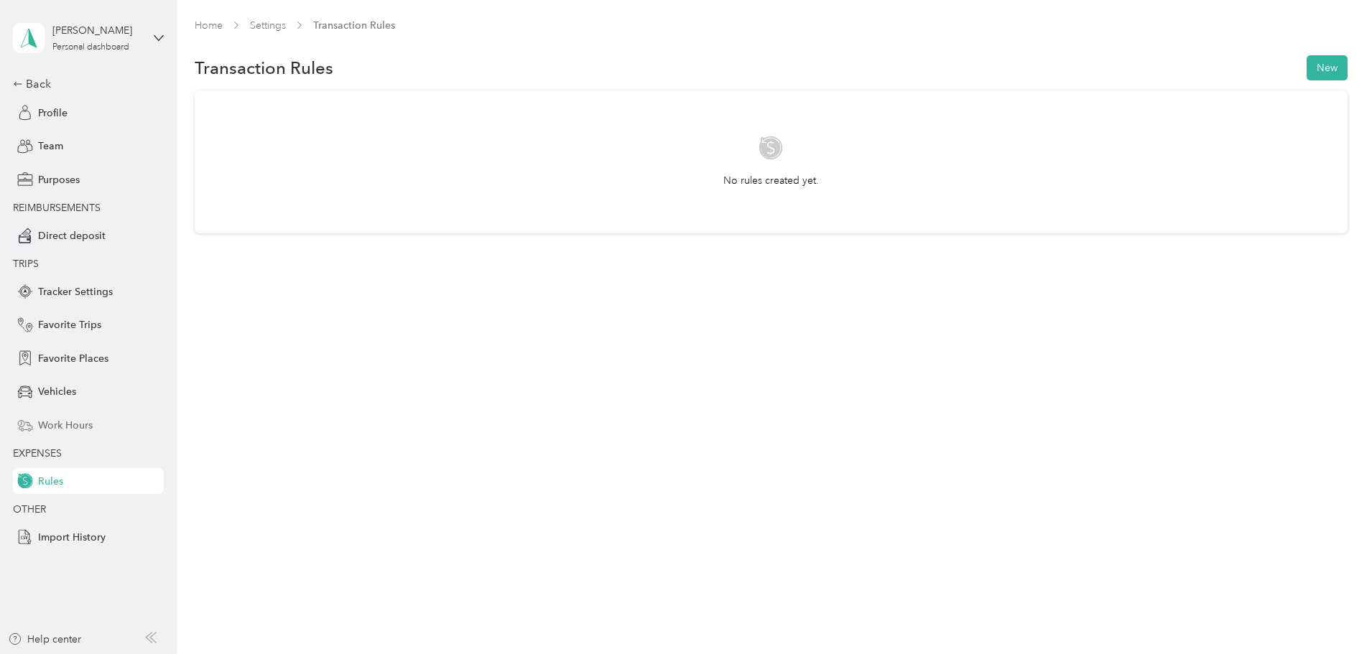
click at [57, 429] on span "Work Hours" at bounding box center [65, 425] width 55 height 15
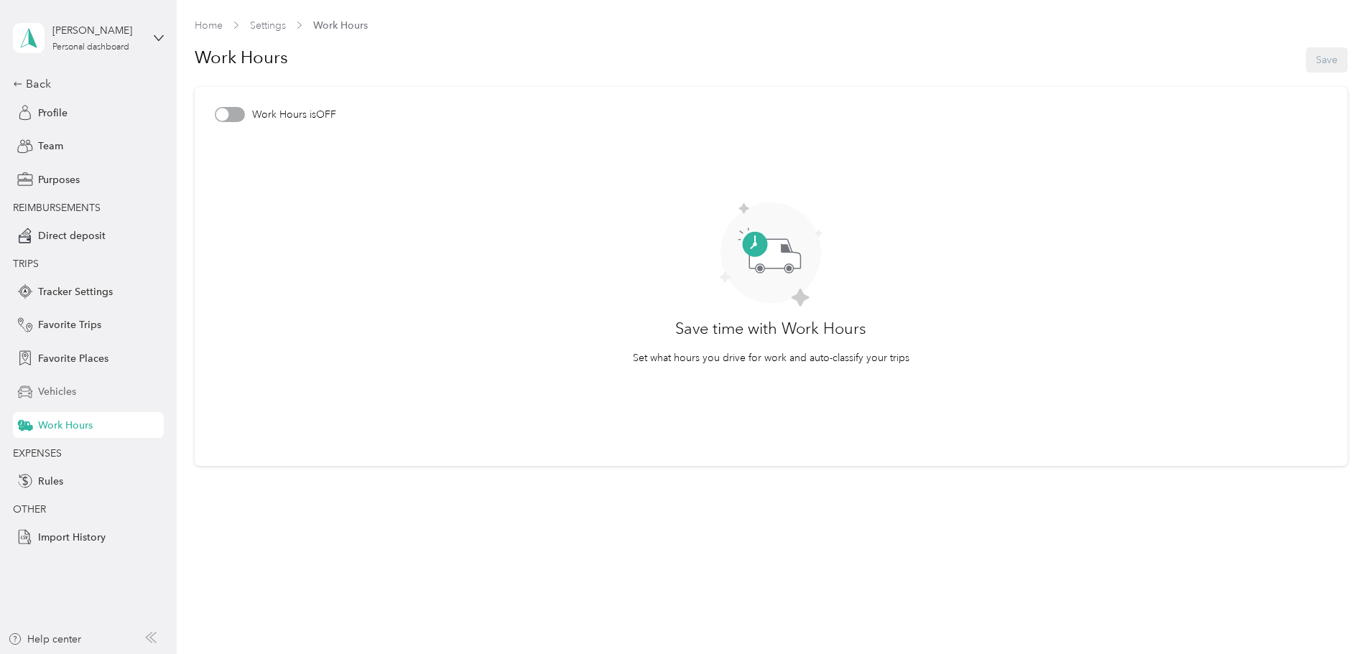
click at [60, 392] on span "Vehicles" at bounding box center [57, 391] width 38 height 15
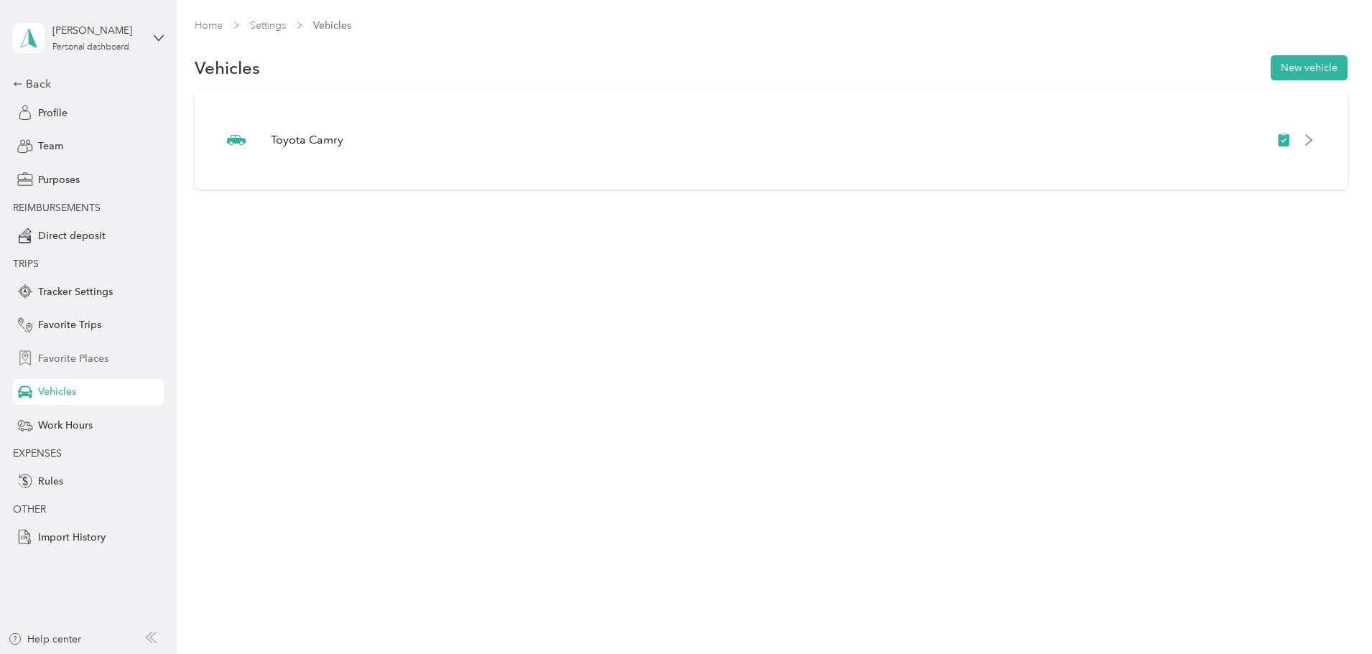
click at [70, 358] on span "Favorite Places" at bounding box center [73, 358] width 70 height 15
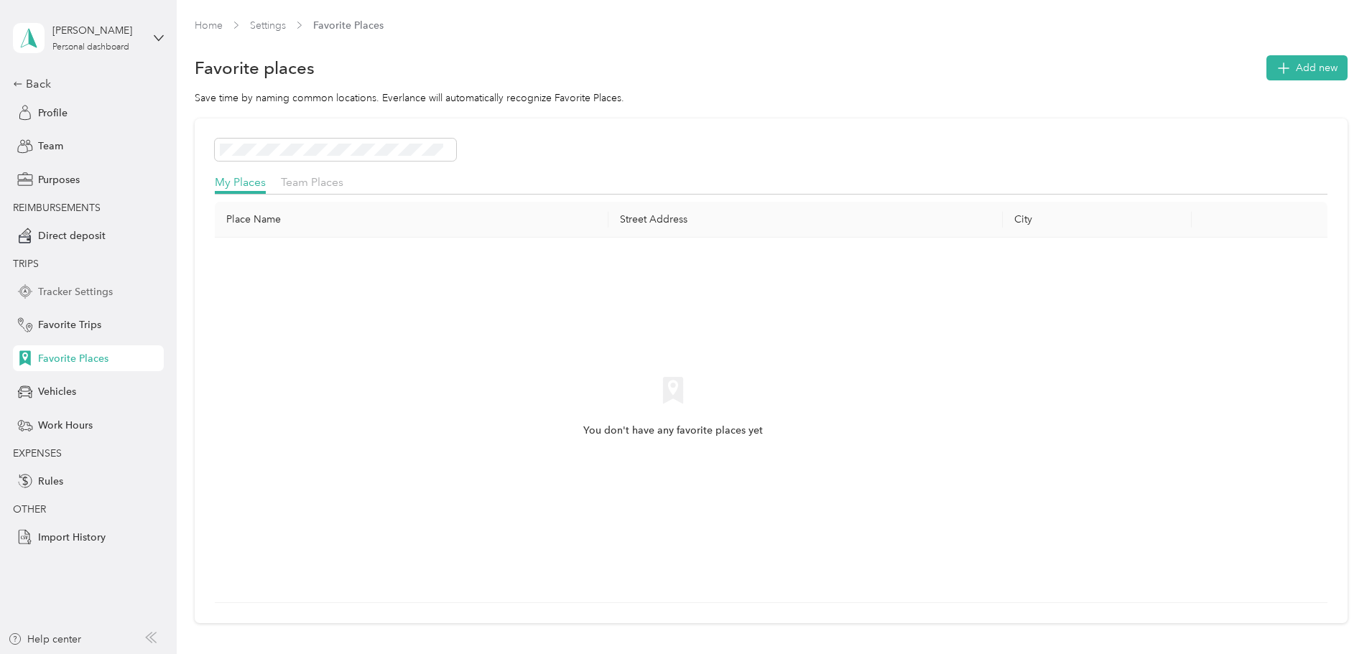
click at [71, 295] on span "Tracker Settings" at bounding box center [75, 291] width 75 height 15
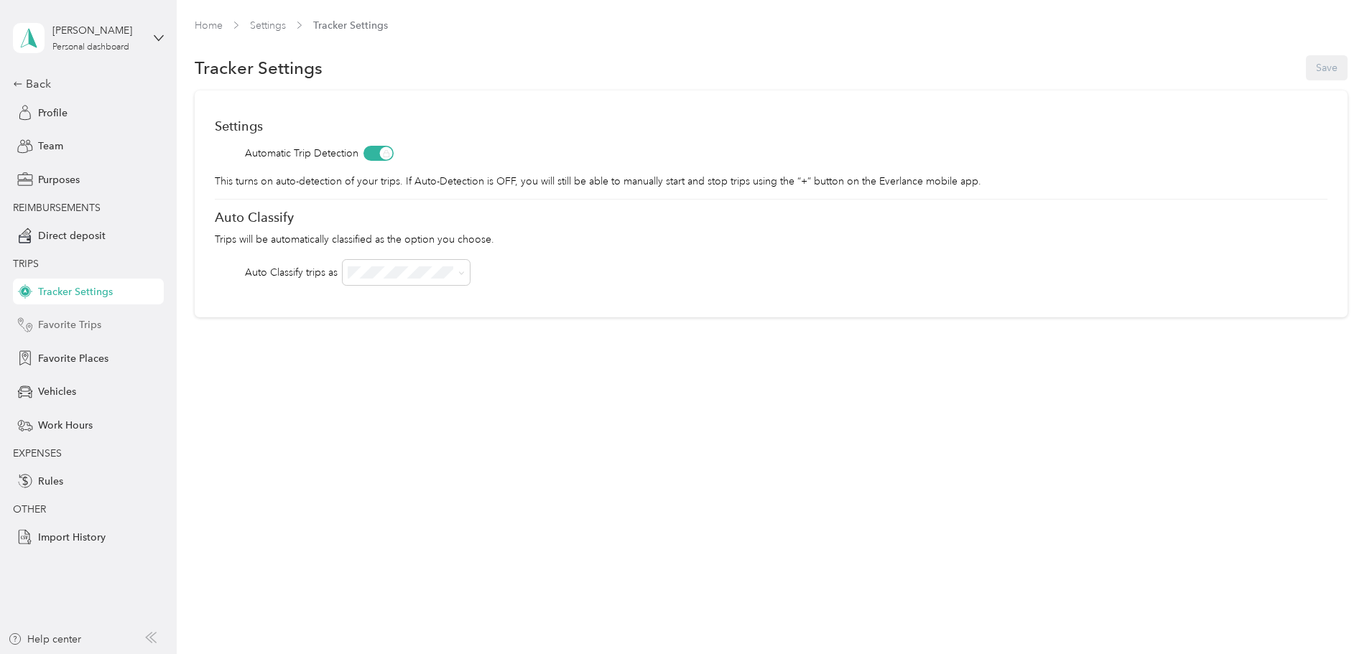
click at [70, 323] on span "Favorite Trips" at bounding box center [69, 325] width 63 height 15
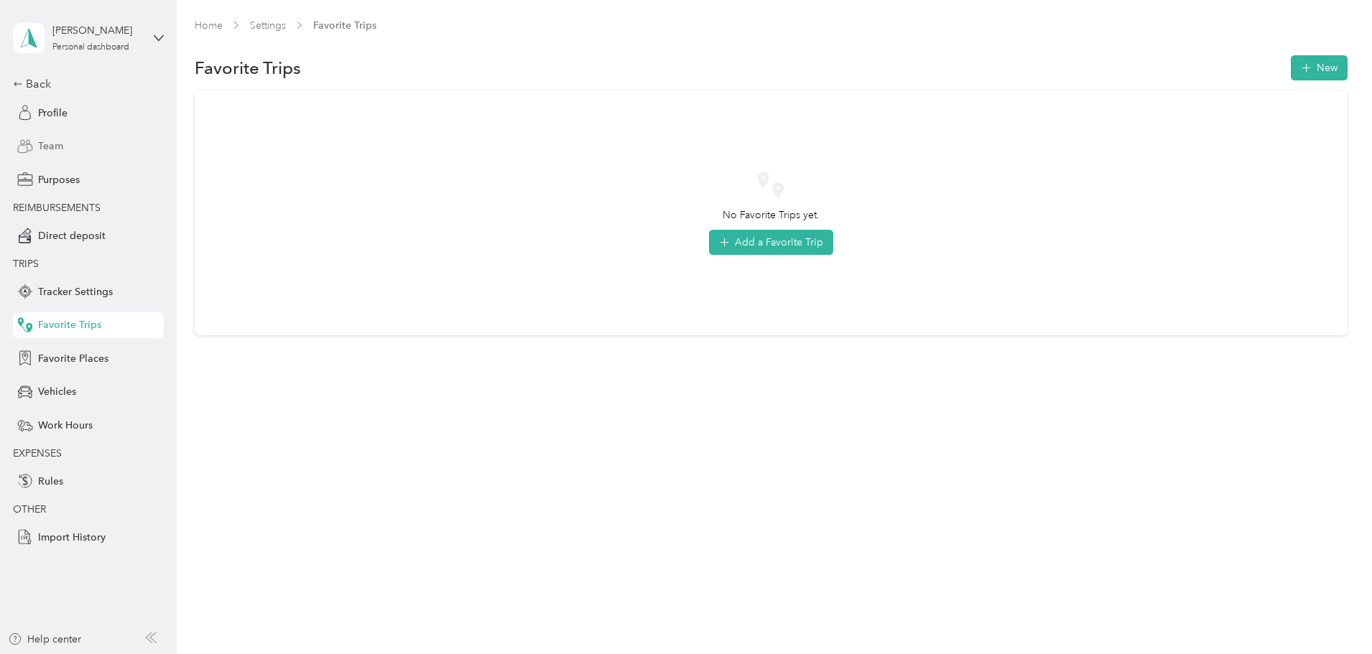
click at [58, 145] on span "Team" at bounding box center [50, 146] width 25 height 15
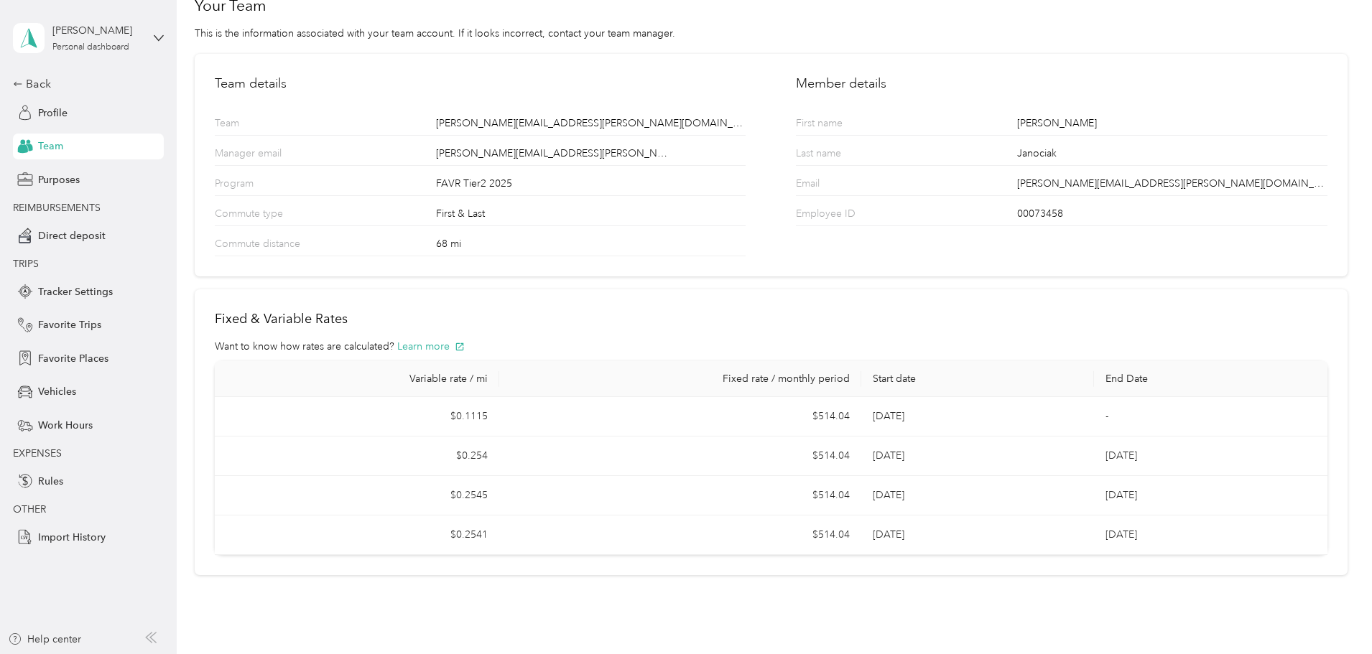
scroll to position [71, 0]
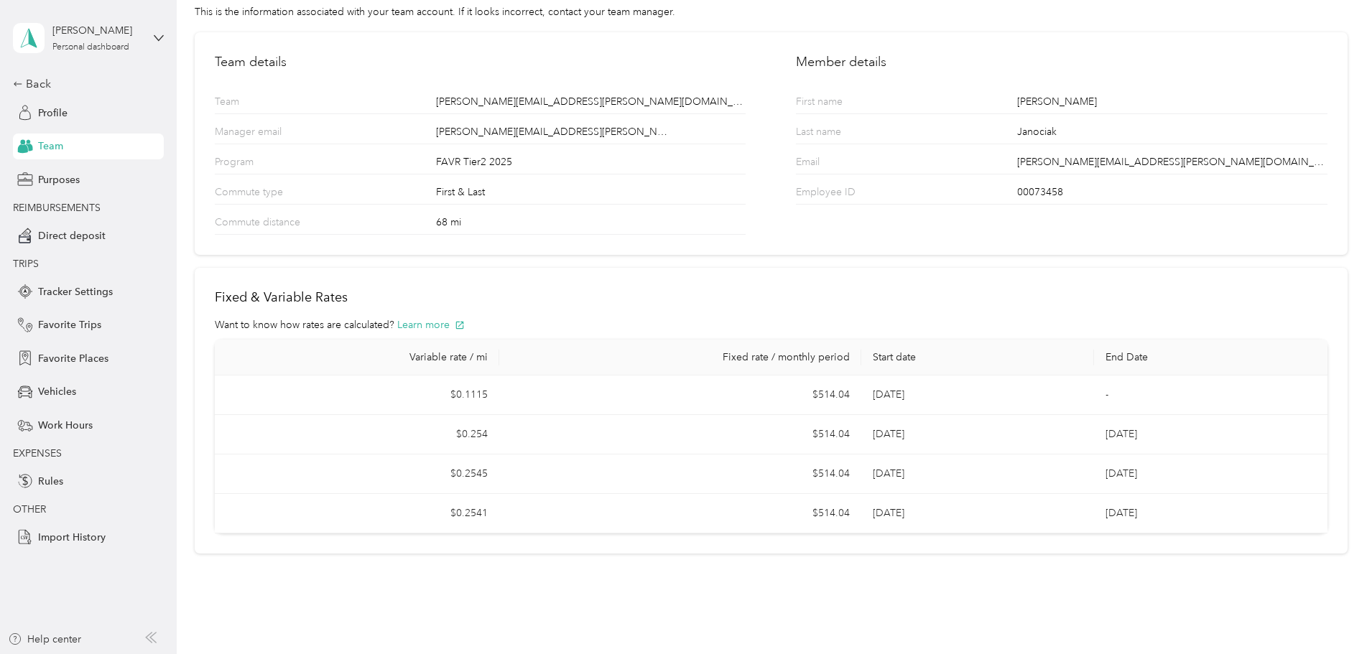
click at [408, 36] on div "Team details Team [PERSON_NAME][EMAIL_ADDRESS][PERSON_NAME][DOMAIN_NAME] Manage…" at bounding box center [771, 143] width 1153 height 223
